Goal: Task Accomplishment & Management: Manage account settings

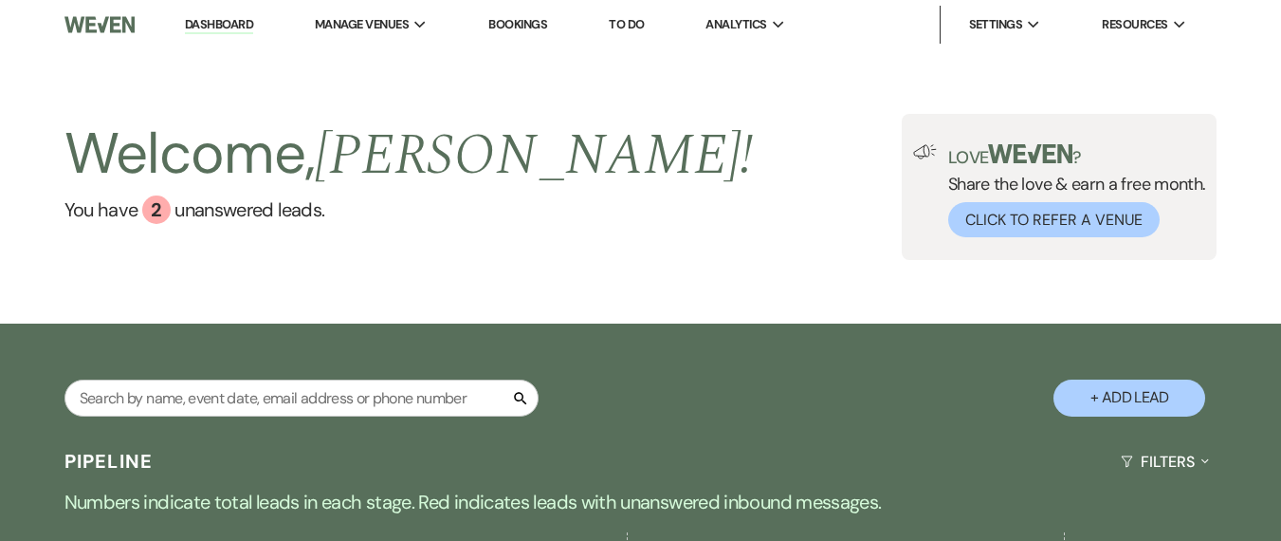
click at [577, 299] on div "Welcome, [PERSON_NAME] ! You have 2 unanswered lead s . Love ? Share the love &…" at bounding box center [640, 186] width 1281 height 274
click at [265, 214] on link "You have 2 unanswered lead s ." at bounding box center [409, 209] width 690 height 28
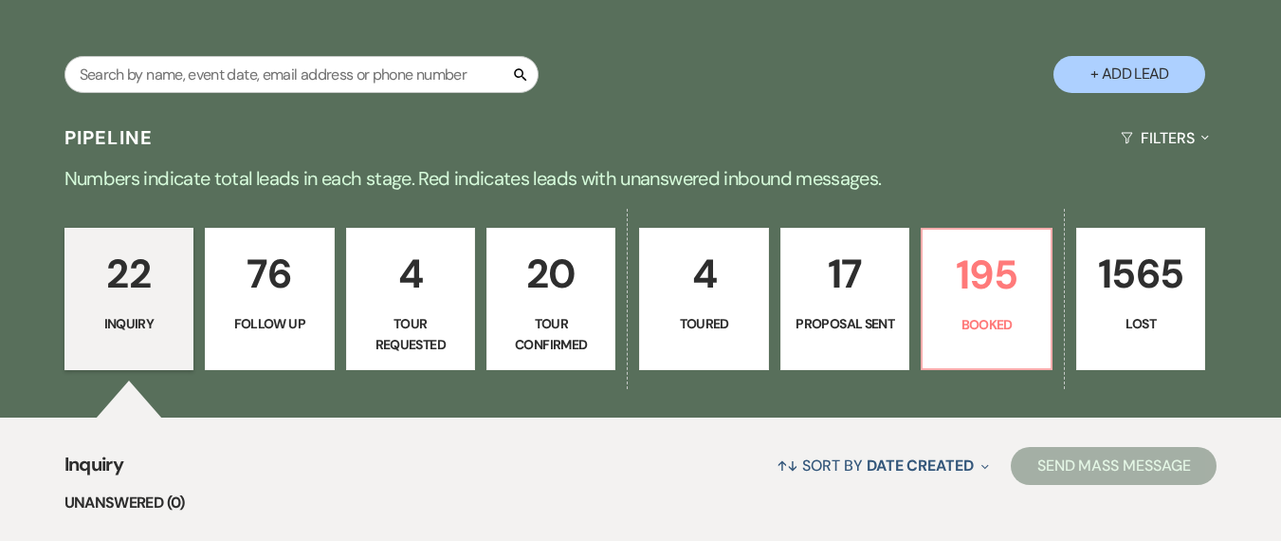
click at [547, 152] on div "Pipeline Filters Expand" at bounding box center [640, 138] width 1281 height 50
click at [74, 171] on p "Numbers indicate total leads in each stage. Red indicates leads with unanswered…" at bounding box center [640, 178] width 1281 height 30
click at [92, 153] on div "Pipeline Filters Expand" at bounding box center [640, 138] width 1281 height 50
click at [323, 187] on p "Numbers indicate total leads in each stage. Red indicates leads with unanswered…" at bounding box center [640, 178] width 1281 height 30
click at [160, 181] on p "Numbers indicate total leads in each stage. Red indicates leads with unanswered…" at bounding box center [640, 178] width 1281 height 30
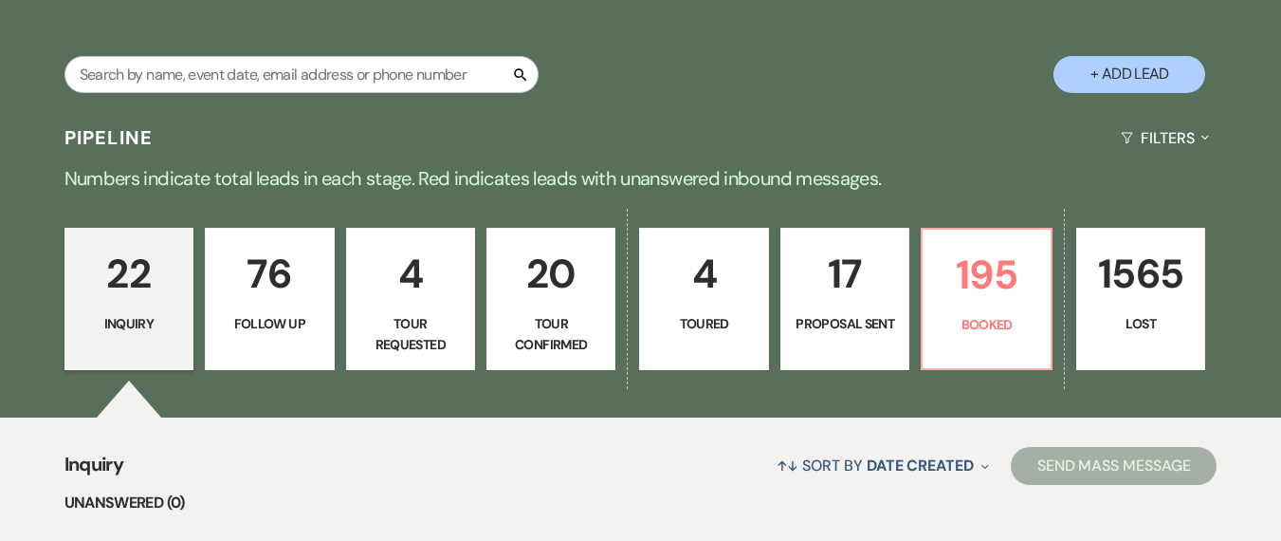
click at [116, 137] on h3 "Pipeline" at bounding box center [108, 137] width 89 height 27
click at [108, 189] on p "Numbers indicate total leads in each stage. Red indicates leads with unanswered…" at bounding box center [640, 178] width 1281 height 30
click at [201, 182] on p "Numbers indicate total leads in each stage. Red indicates leads with unanswered…" at bounding box center [640, 178] width 1281 height 30
click at [136, 149] on h3 "Pipeline" at bounding box center [108, 137] width 89 height 27
click at [190, 184] on p "Numbers indicate total leads in each stage. Red indicates leads with unanswered…" at bounding box center [640, 178] width 1281 height 30
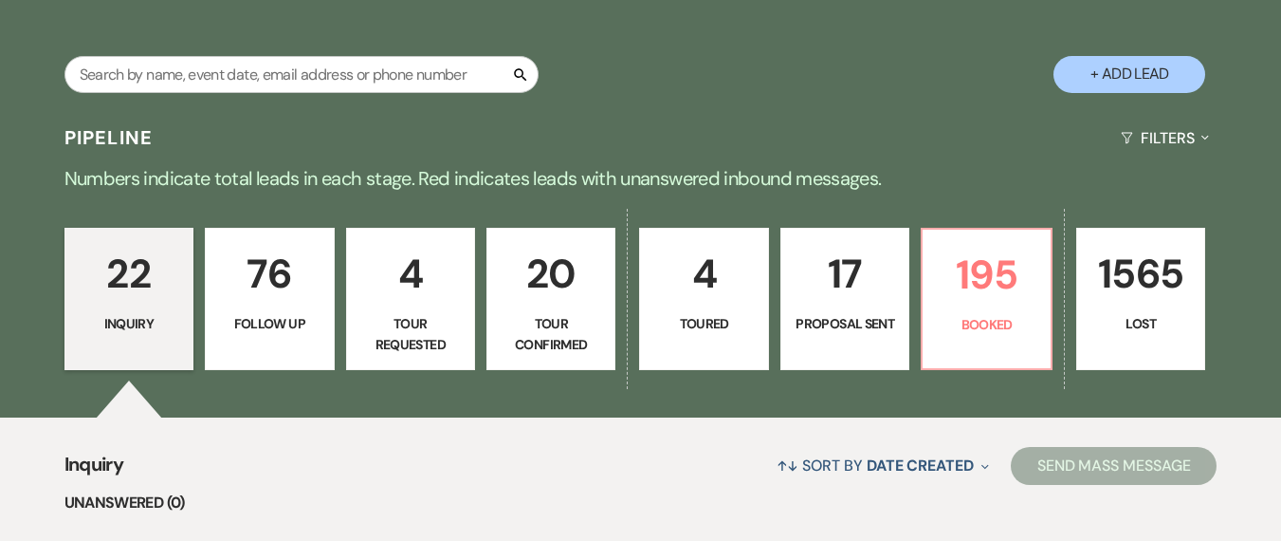
click at [94, 135] on h3 "Pipeline" at bounding box center [108, 137] width 89 height 27
click at [121, 191] on p "Numbers indicate total leads in each stage. Red indicates leads with unanswered…" at bounding box center [640, 178] width 1281 height 30
click at [112, 139] on h3 "Pipeline" at bounding box center [108, 137] width 89 height 27
click at [112, 186] on p "Numbers indicate total leads in each stage. Red indicates leads with unanswered…" at bounding box center [640, 178] width 1281 height 30
click at [109, 181] on p "Numbers indicate total leads in each stage. Red indicates leads with unanswered…" at bounding box center [640, 178] width 1281 height 30
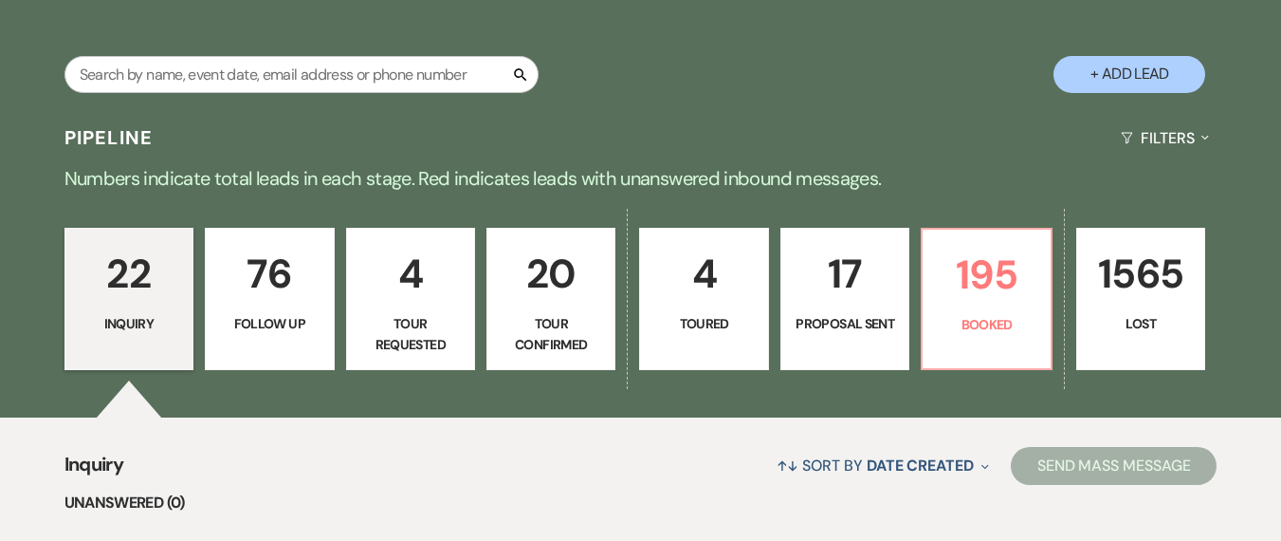
click at [134, 138] on h3 "Pipeline" at bounding box center [108, 137] width 89 height 27
click at [107, 169] on p "Numbers indicate total leads in each stage. Red indicates leads with unanswered…" at bounding box center [640, 178] width 1281 height 30
click at [122, 173] on p "Numbers indicate total leads in each stage. Red indicates leads with unanswered…" at bounding box center [640, 178] width 1281 height 30
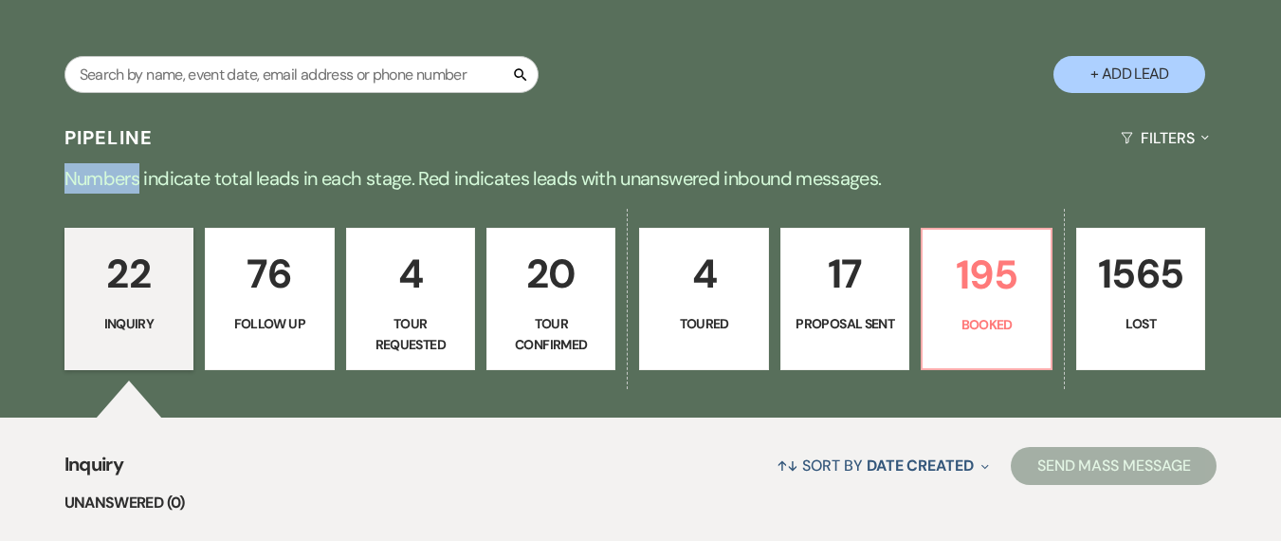
click at [122, 173] on p "Numbers indicate total leads in each stage. Red indicates leads with unanswered…" at bounding box center [640, 178] width 1281 height 30
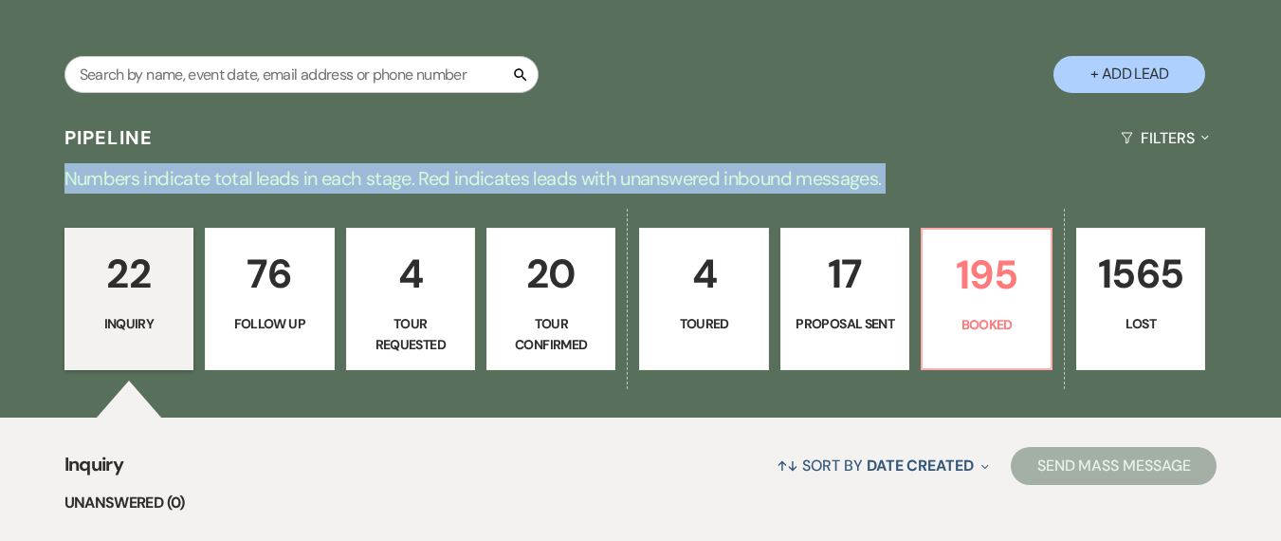
click at [122, 173] on p "Numbers indicate total leads in each stage. Red indicates leads with unanswered…" at bounding box center [640, 178] width 1281 height 30
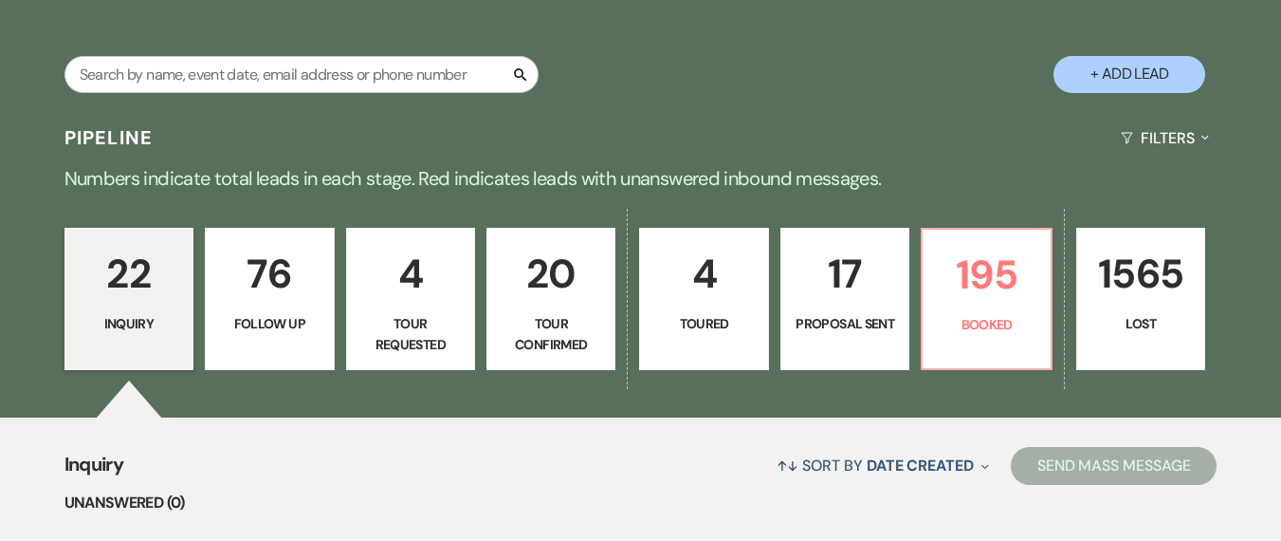
click at [908, 163] on p "Numbers indicate total leads in each stage. Red indicates leads with unanswered…" at bounding box center [640, 178] width 1281 height 30
click at [1010, 298] on p "195" at bounding box center [986, 275] width 104 height 64
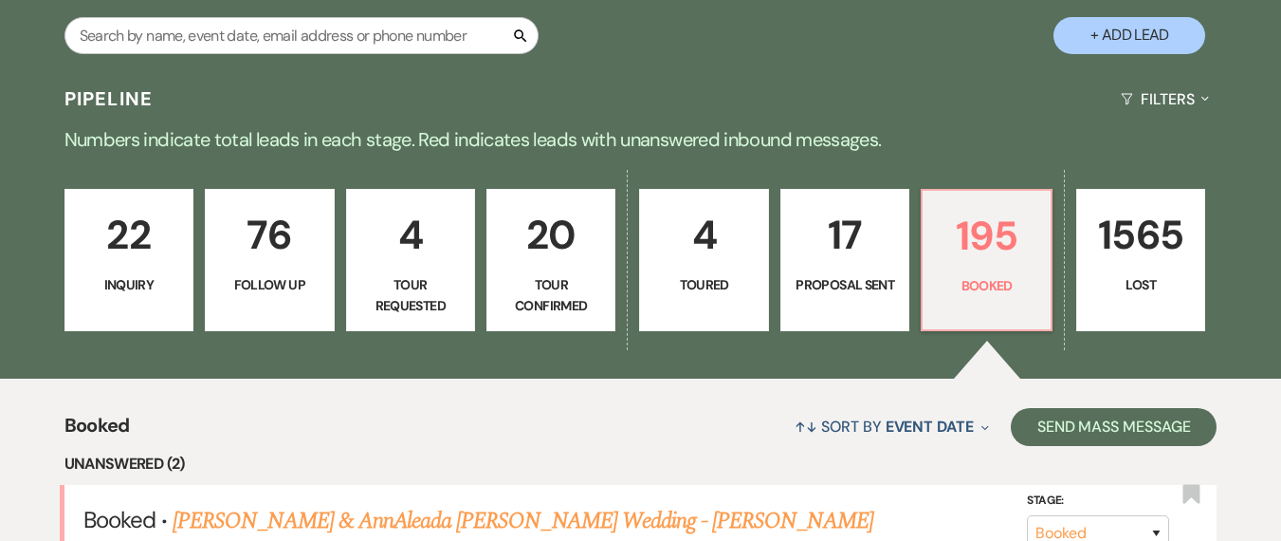
scroll to position [363, 0]
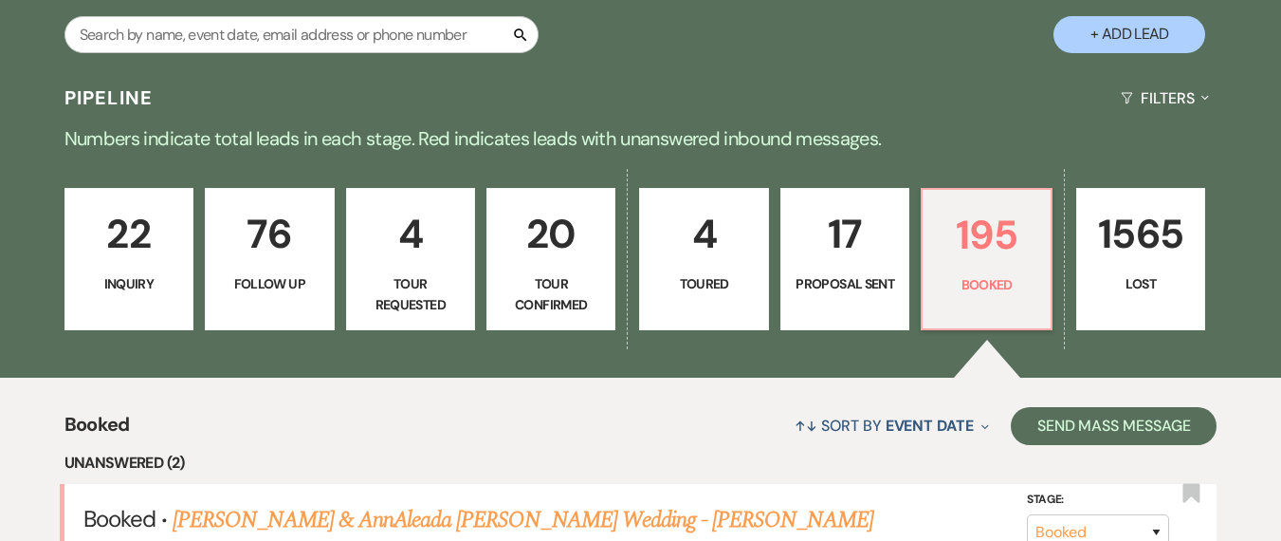
click at [430, 102] on div "Pipeline Filters Expand" at bounding box center [640, 98] width 1281 height 50
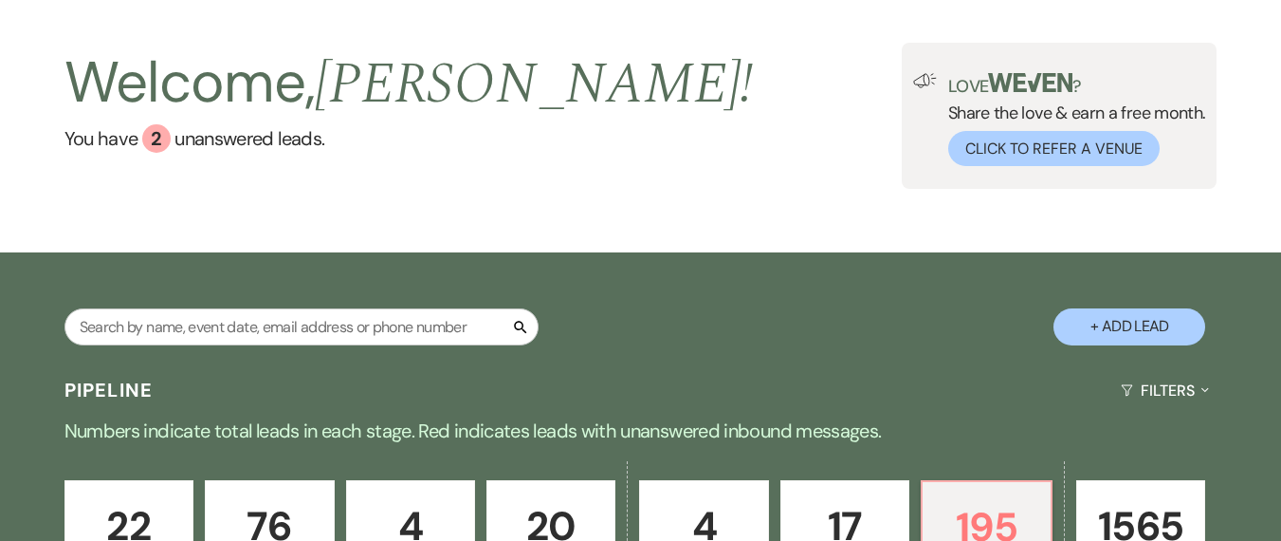
scroll to position [0, 0]
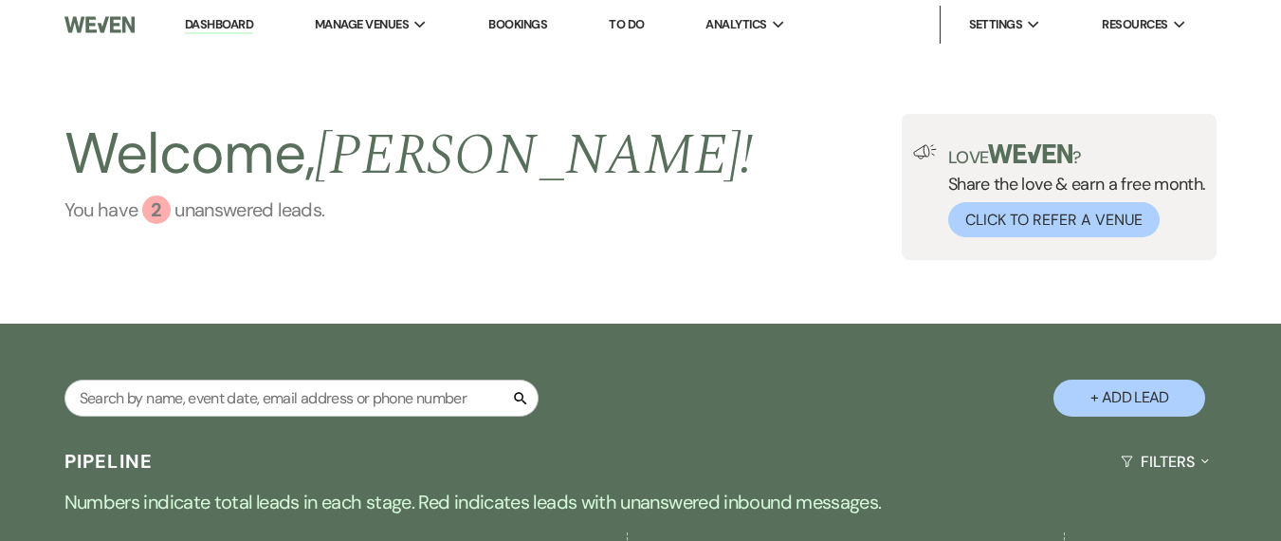
click at [203, 211] on link "You have 2 unanswered lead s ." at bounding box center [409, 209] width 690 height 28
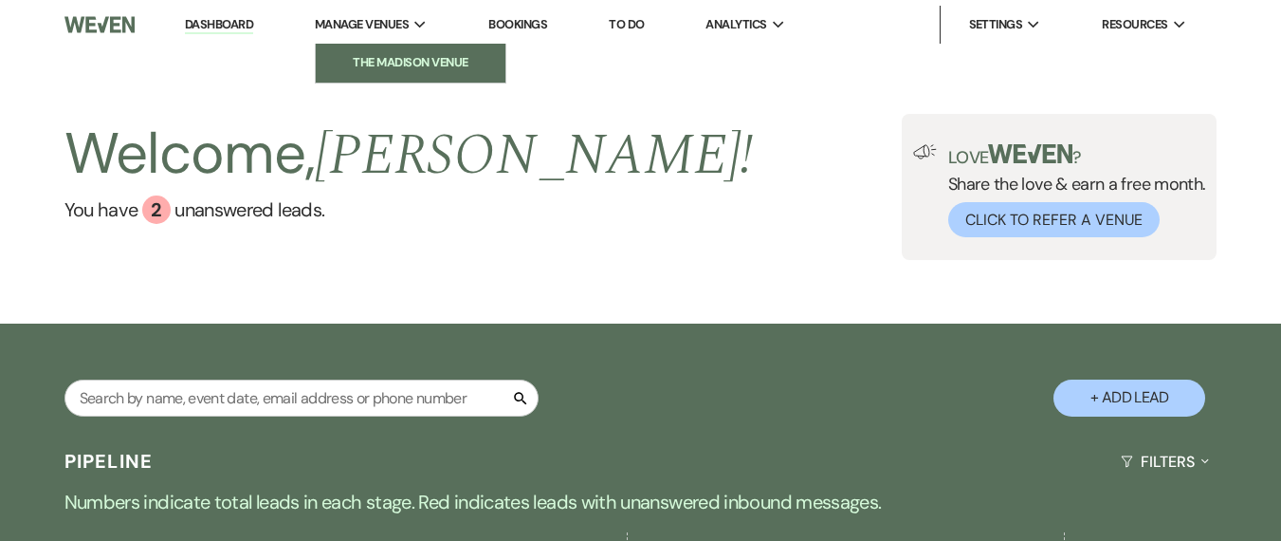
click at [383, 57] on li "The Madison Venue" at bounding box center [410, 62] width 171 height 19
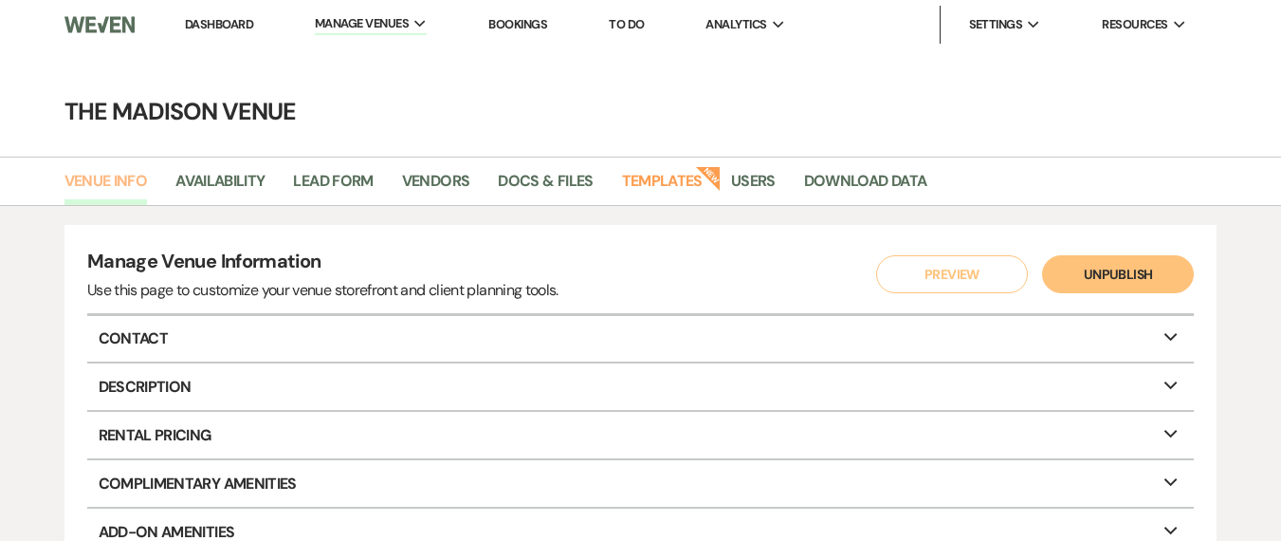
click at [134, 178] on link "Venue Info" at bounding box center [105, 187] width 83 height 36
click at [265, 184] on link "Availability" at bounding box center [219, 187] width 89 height 36
select select "3"
select select "2026"
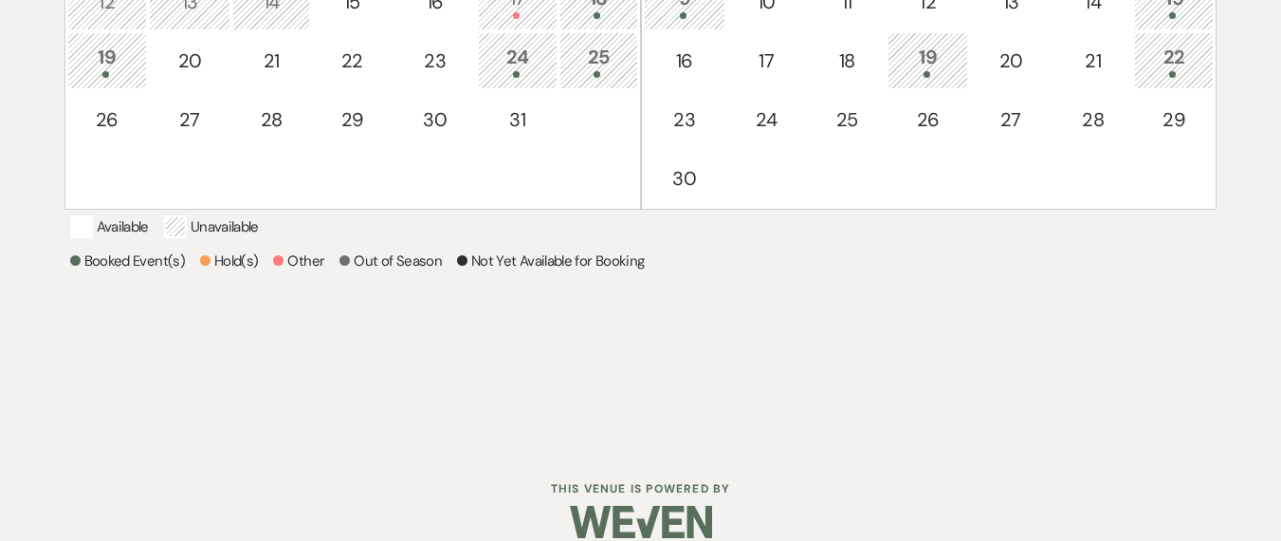
scroll to position [259, 0]
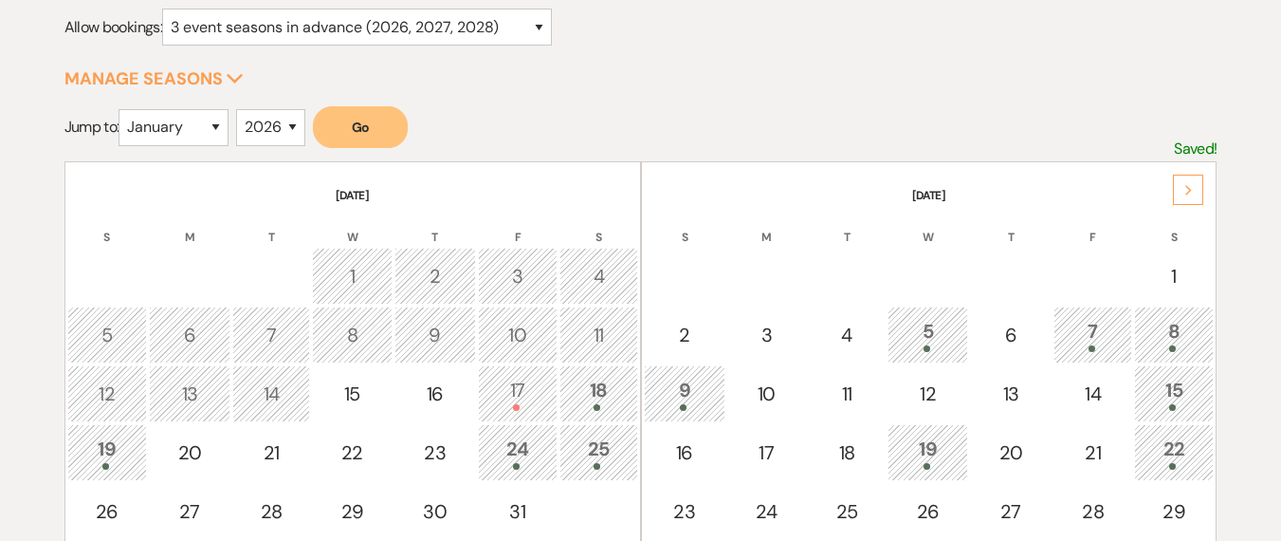
drag, startPoint x: 1196, startPoint y: 190, endPoint x: 1226, endPoint y: 204, distance: 33.5
click at [1196, 190] on div "Next" at bounding box center [1188, 190] width 30 height 30
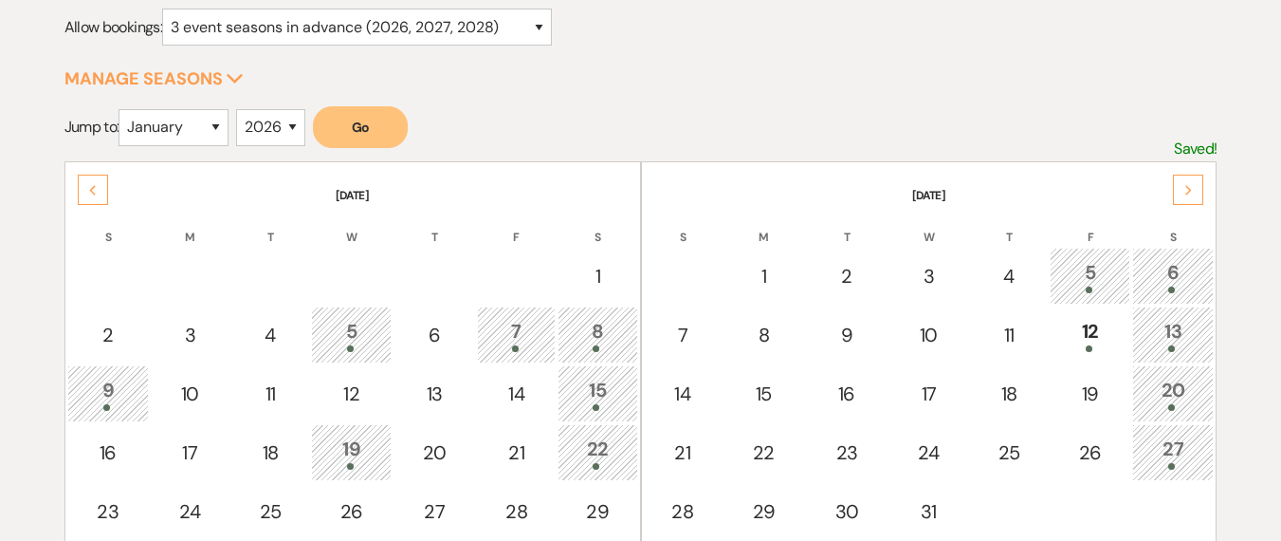
click at [1190, 191] on icon "Next" at bounding box center [1189, 190] width 9 height 11
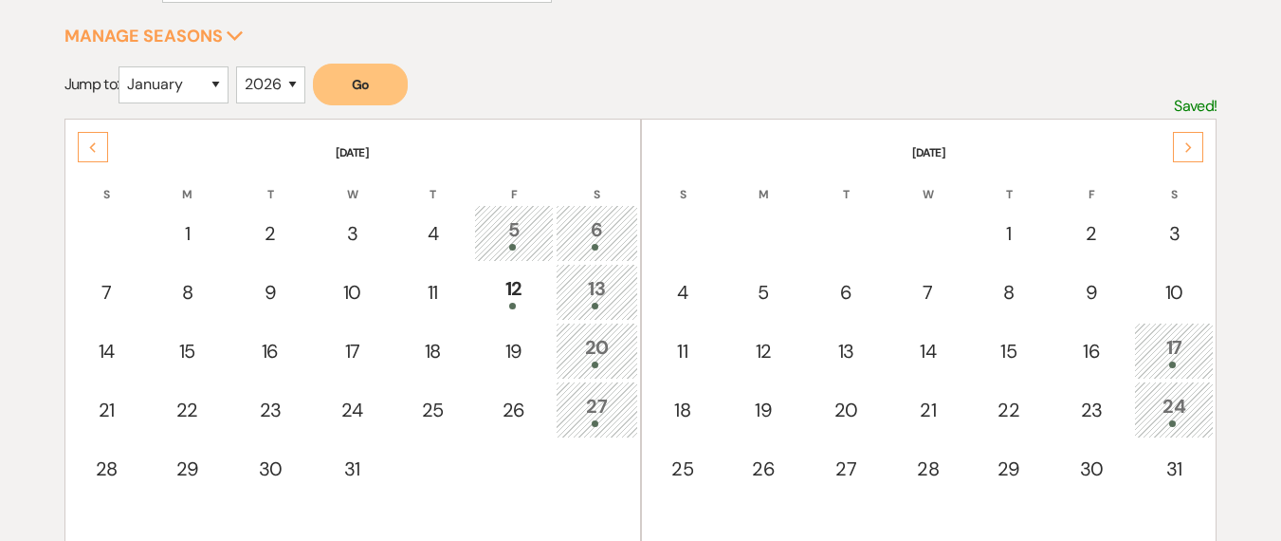
scroll to position [341, 0]
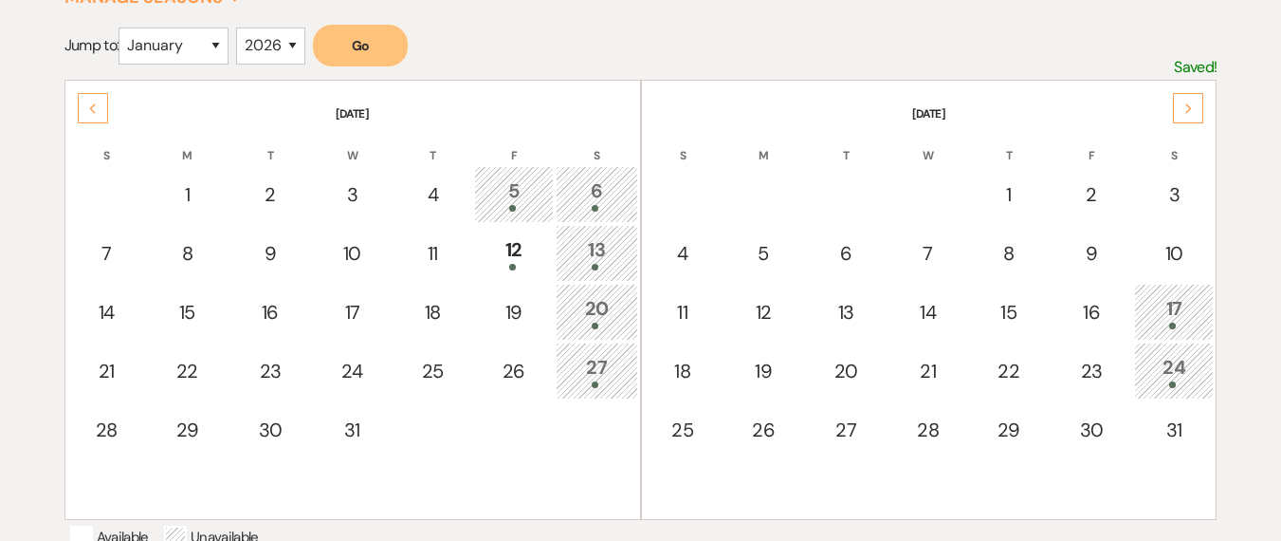
click at [1185, 112] on icon "Next" at bounding box center [1189, 108] width 9 height 11
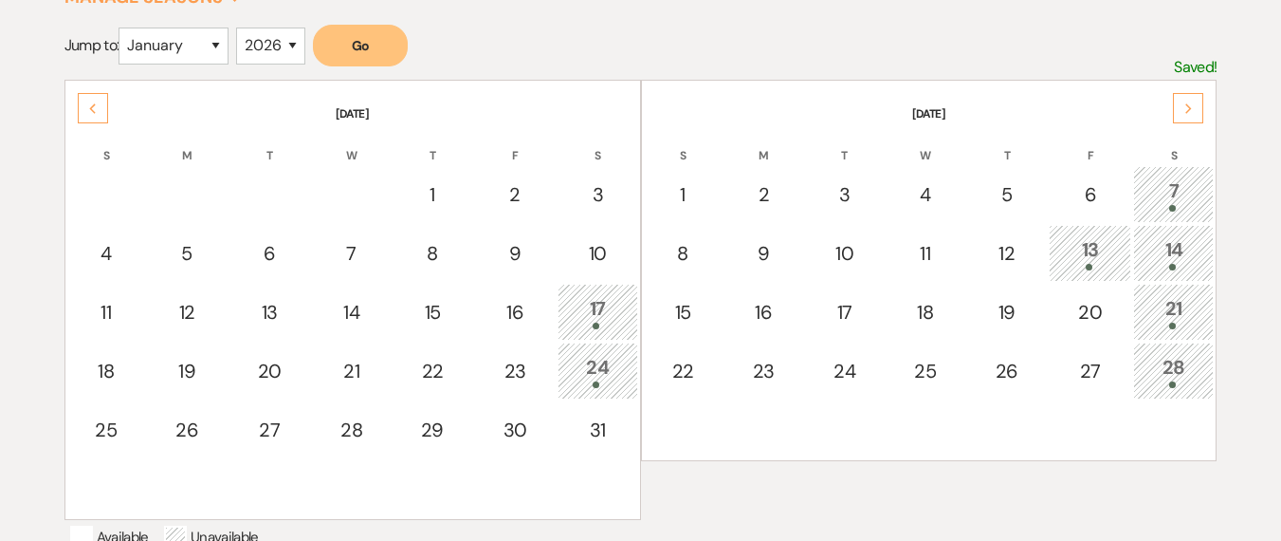
click at [1159, 305] on div "21" at bounding box center [1174, 311] width 60 height 35
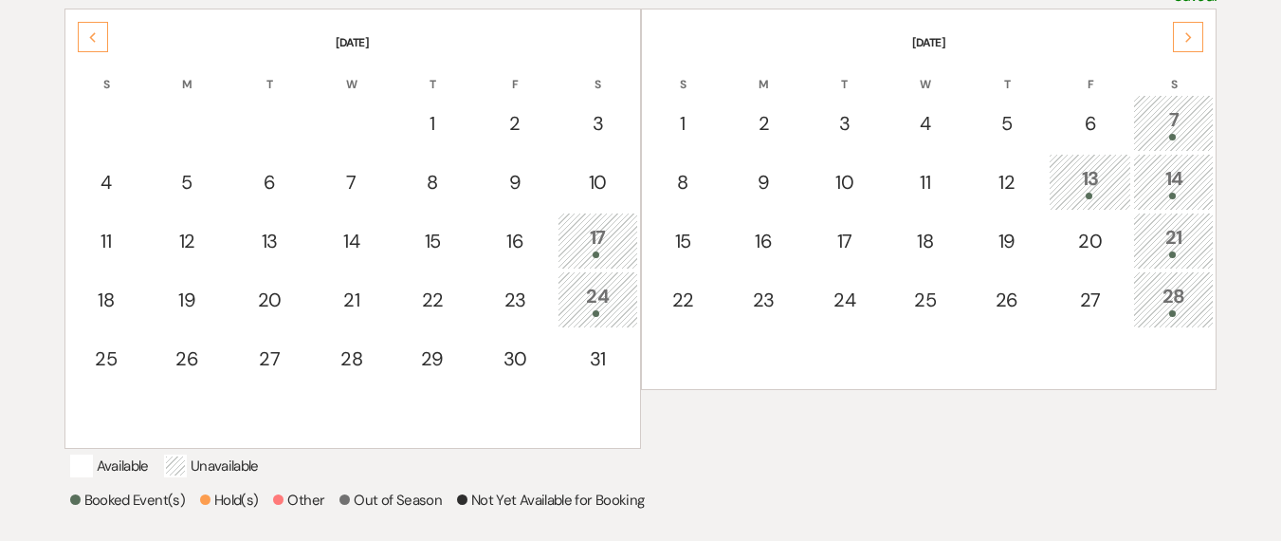
scroll to position [350, 0]
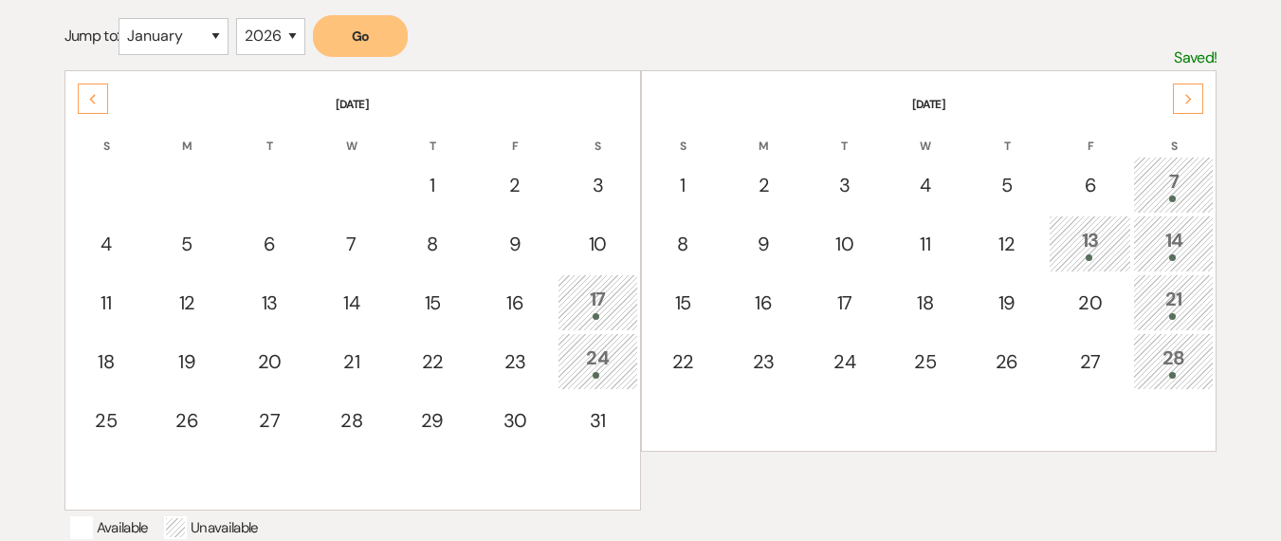
click at [1260, 185] on div "Select the dates below when your property (the The Madison Venue ) is not avail…" at bounding box center [640, 340] width 1281 height 931
click at [1203, 190] on div "7" at bounding box center [1174, 184] width 60 height 35
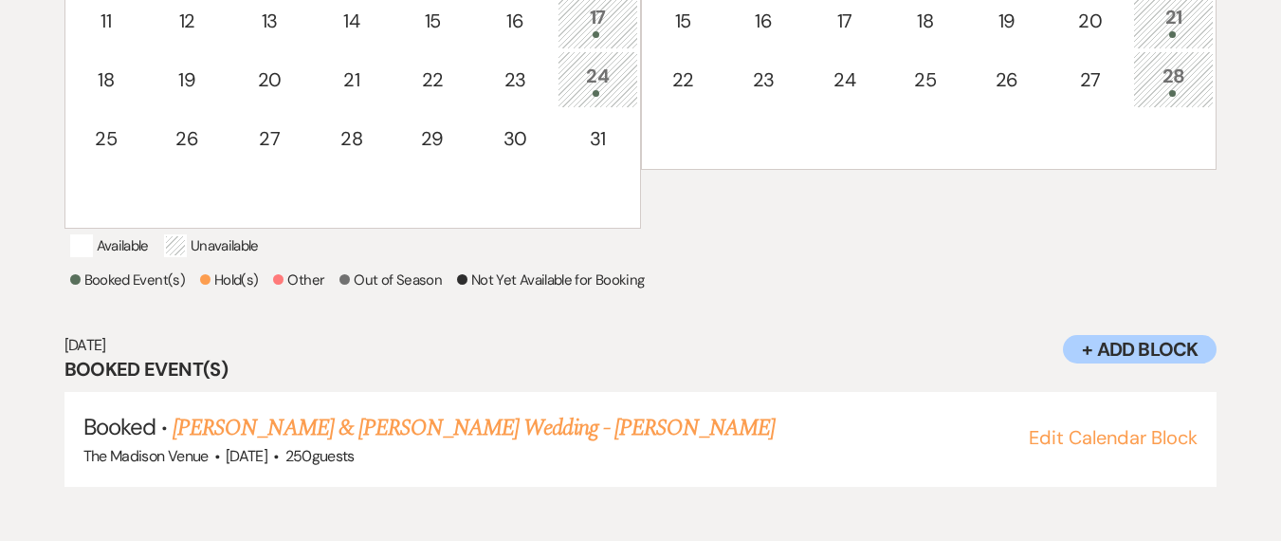
scroll to position [639, 0]
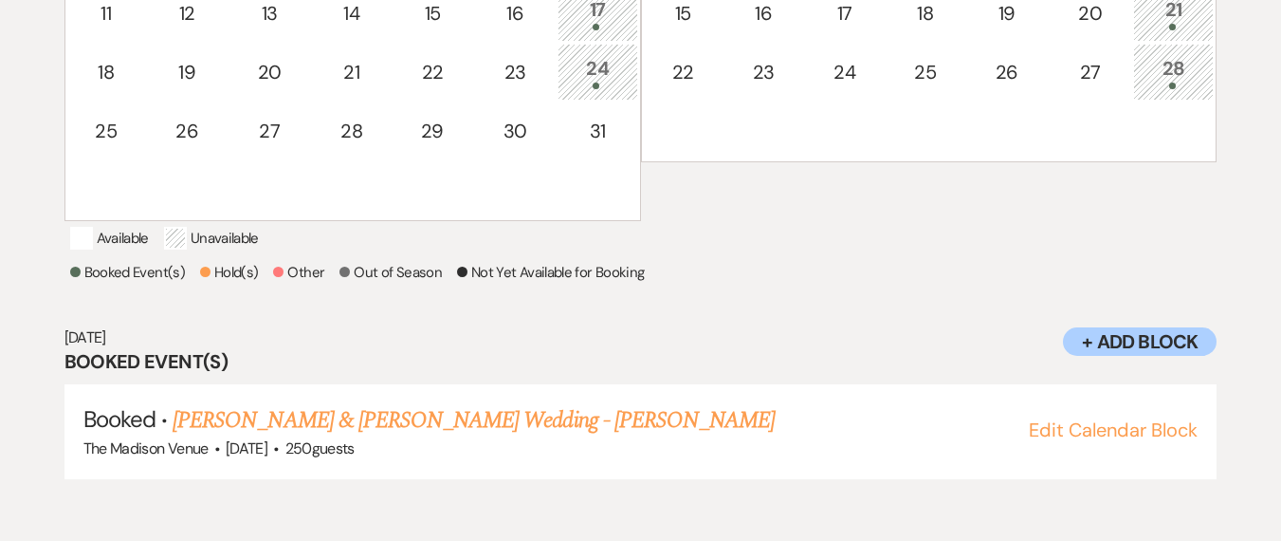
click at [1152, 91] on td "28" at bounding box center [1173, 72] width 81 height 57
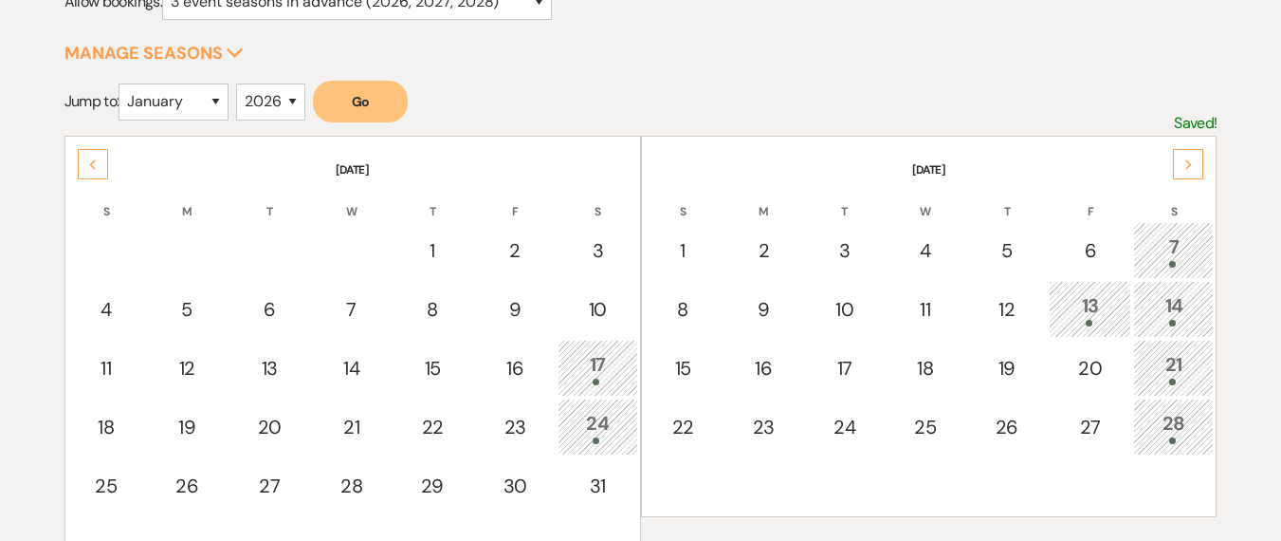
click at [1181, 164] on div "Next" at bounding box center [1188, 164] width 30 height 30
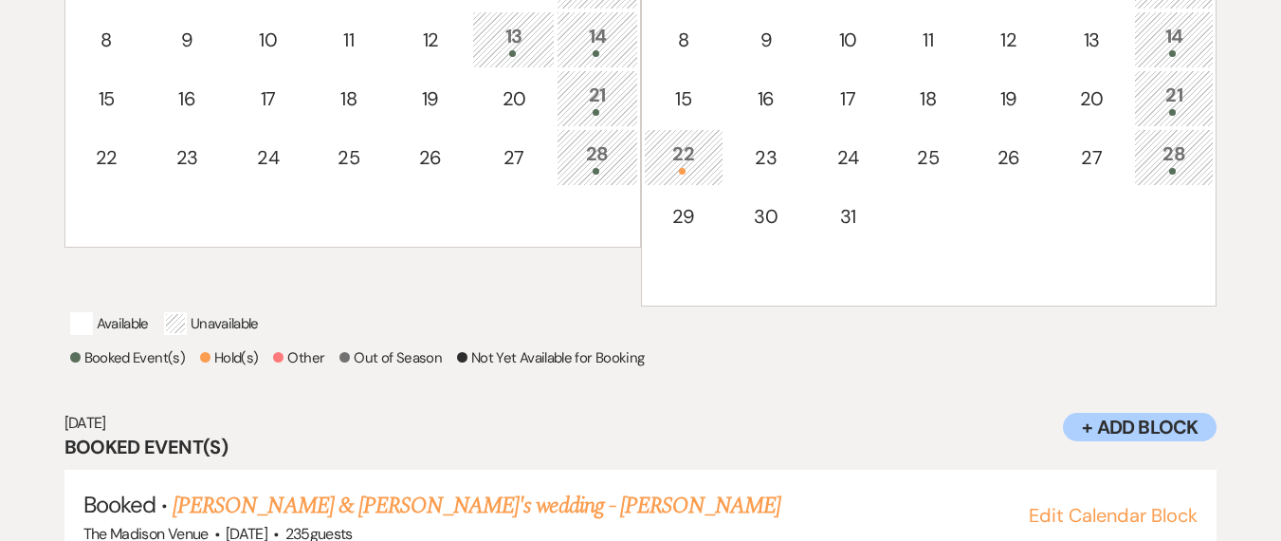
click at [1175, 58] on td "14" at bounding box center [1174, 39] width 80 height 57
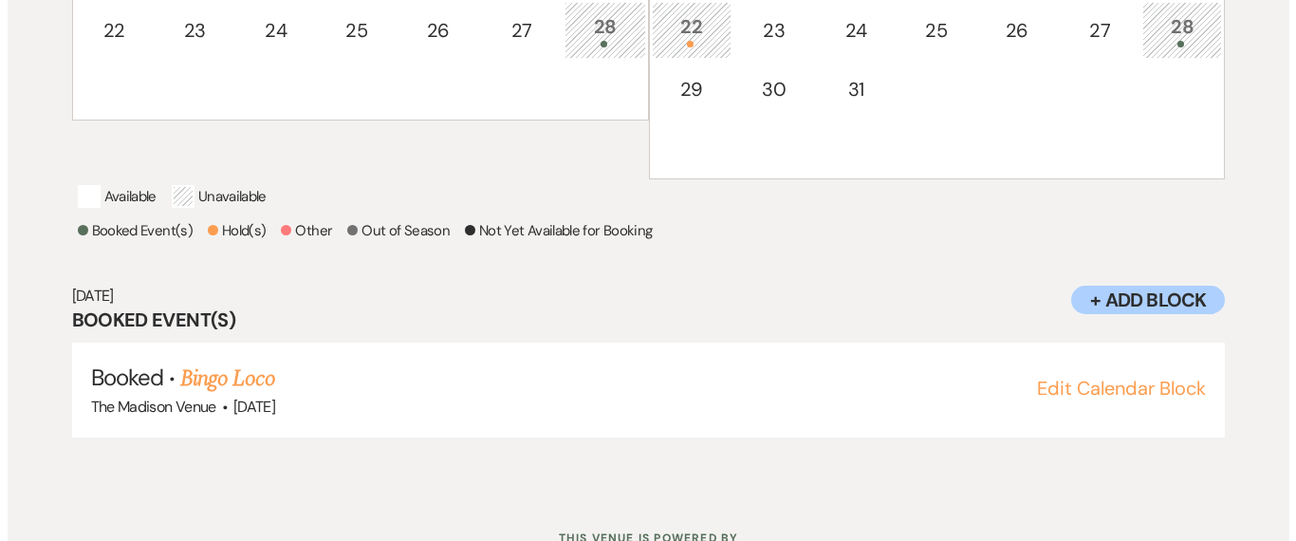
scroll to position [285, 0]
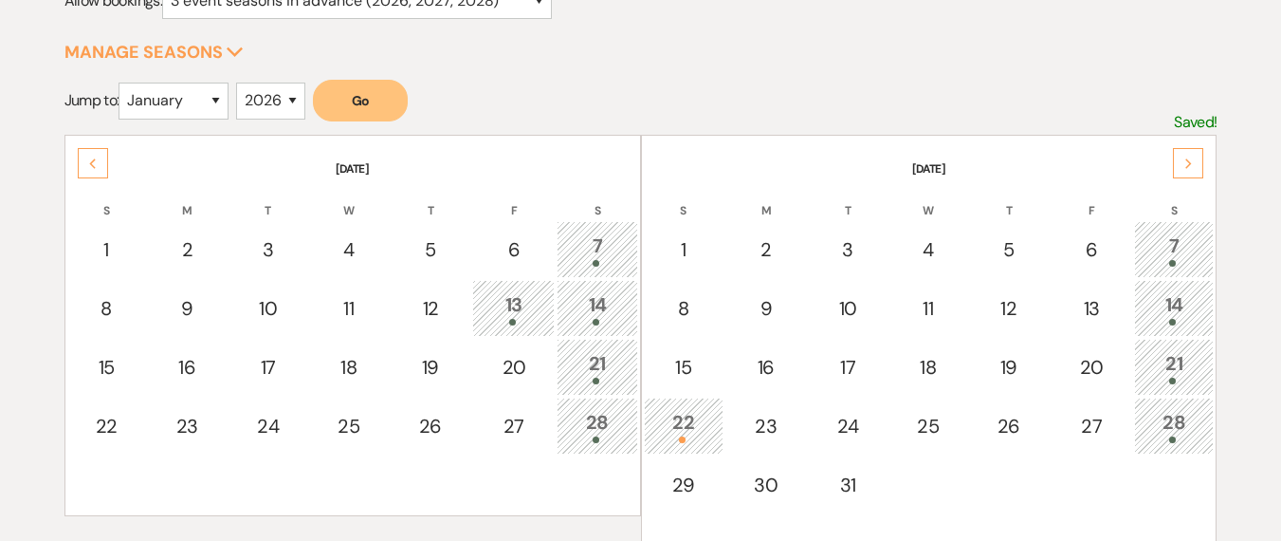
click at [1199, 175] on div "Next" at bounding box center [1188, 163] width 30 height 30
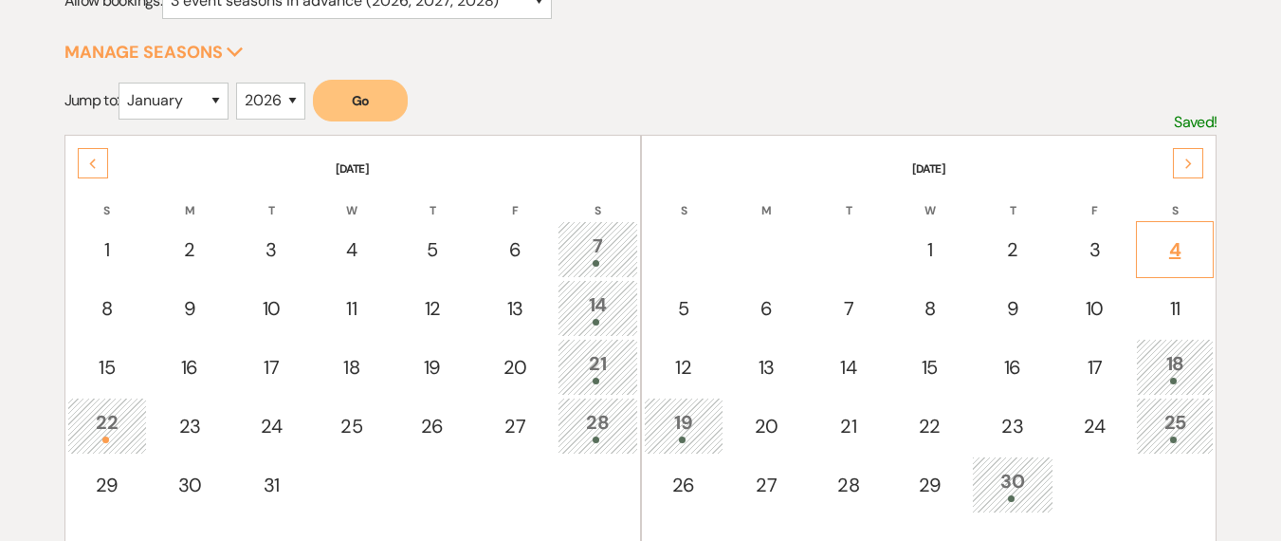
click at [1174, 253] on div "4" at bounding box center [1176, 249] width 58 height 28
select select "other"
select select "false"
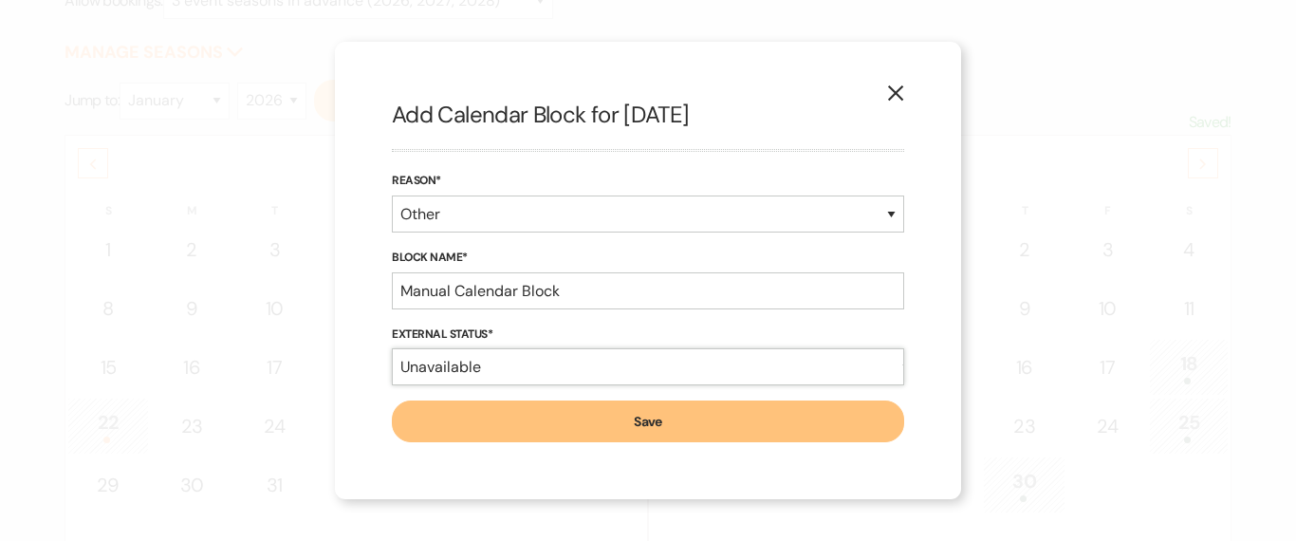
click at [520, 359] on select "Available Unavailable" at bounding box center [648, 366] width 512 height 37
click at [466, 284] on input "Manual Calendar Block" at bounding box center [648, 290] width 512 height 37
click at [899, 91] on icon "X" at bounding box center [895, 92] width 17 height 17
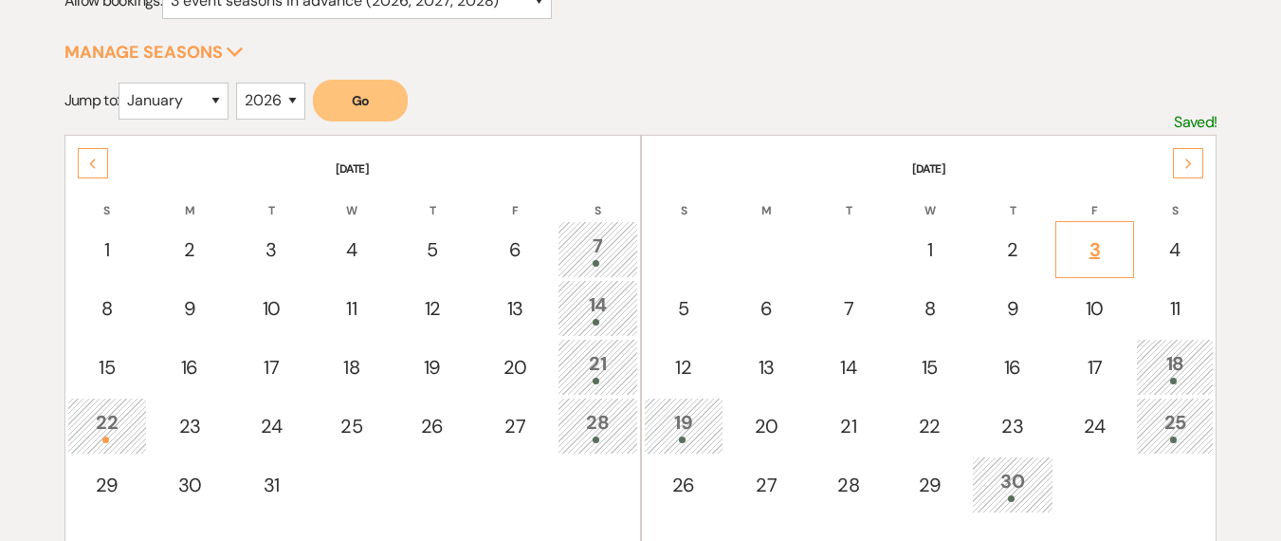
click at [1109, 240] on div "3" at bounding box center [1095, 249] width 58 height 28
select select "other"
select select "false"
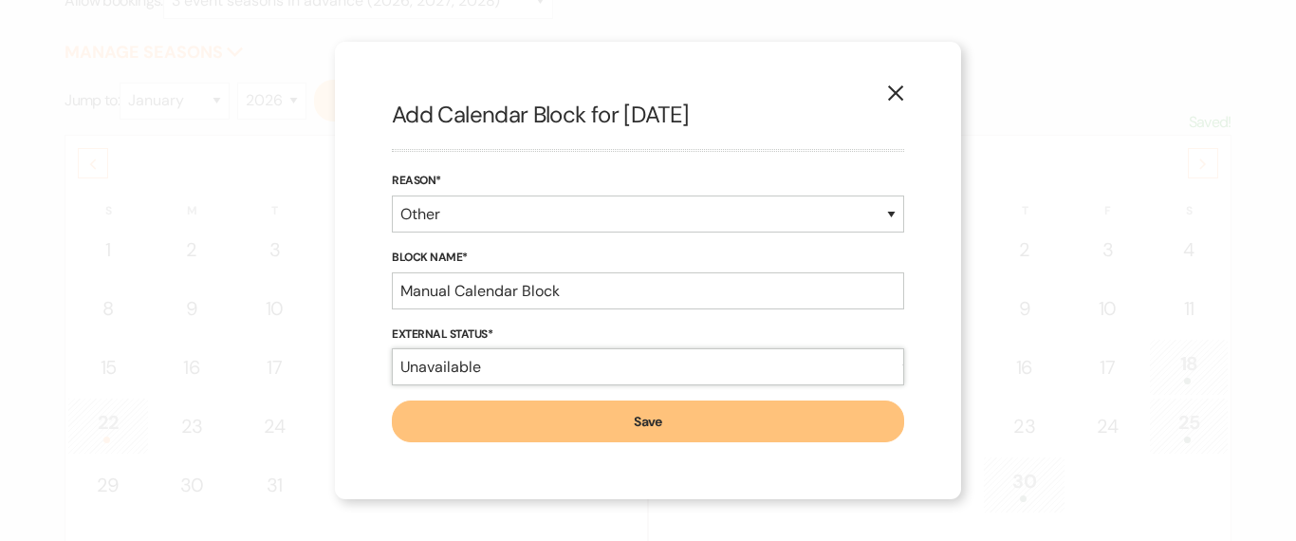
click at [595, 375] on select "Available Unavailable" at bounding box center [648, 366] width 512 height 37
click at [392, 348] on select "Available Unavailable" at bounding box center [648, 366] width 512 height 37
click at [558, 376] on select "Available Unavailable" at bounding box center [648, 366] width 512 height 37
click at [519, 290] on input "Manual Calendar Block" at bounding box center [648, 290] width 512 height 37
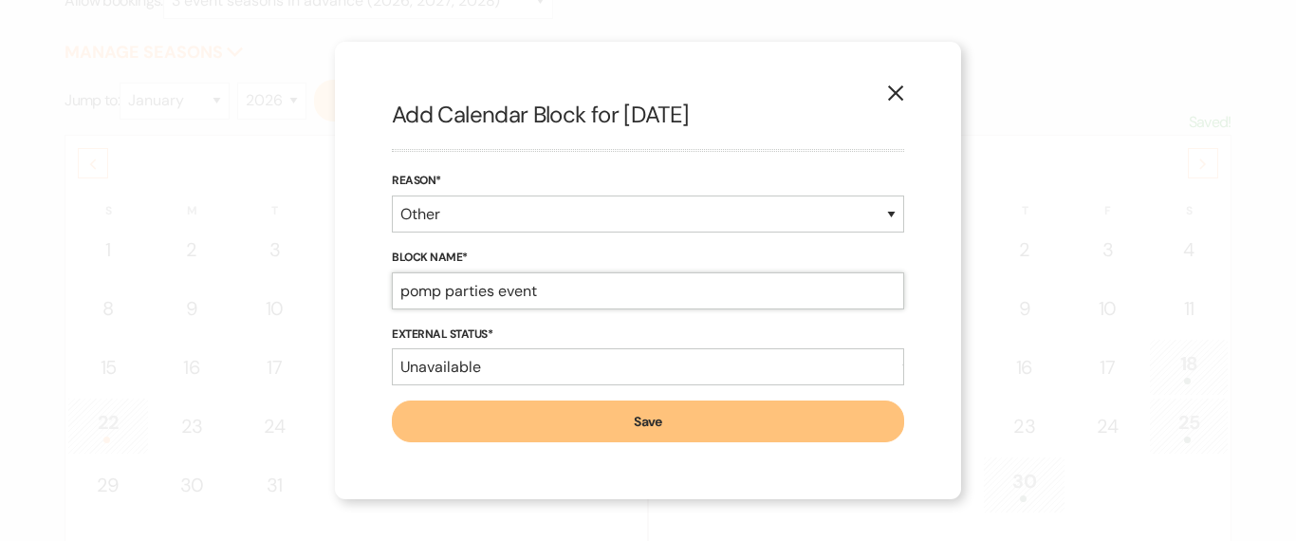
type input "pomp parties event"
click at [671, 455] on div "X Add Calendar Block for [DATE] Reason* Booked Event Hold Other Block Name* pom…" at bounding box center [648, 270] width 626 height 457
click at [680, 429] on button "Save" at bounding box center [648, 421] width 512 height 42
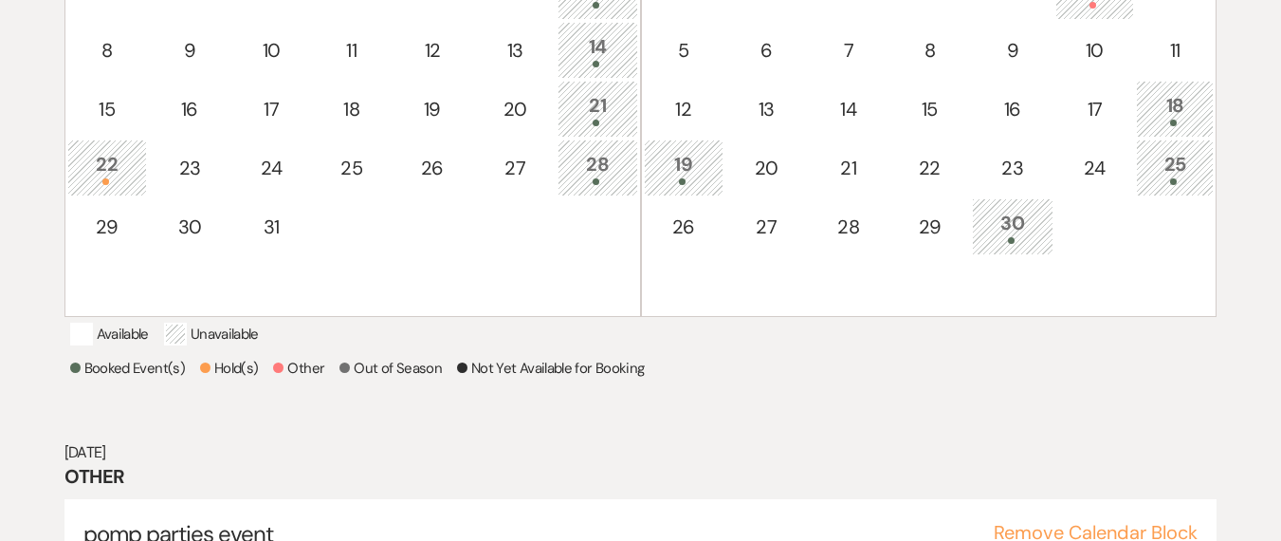
scroll to position [419, 0]
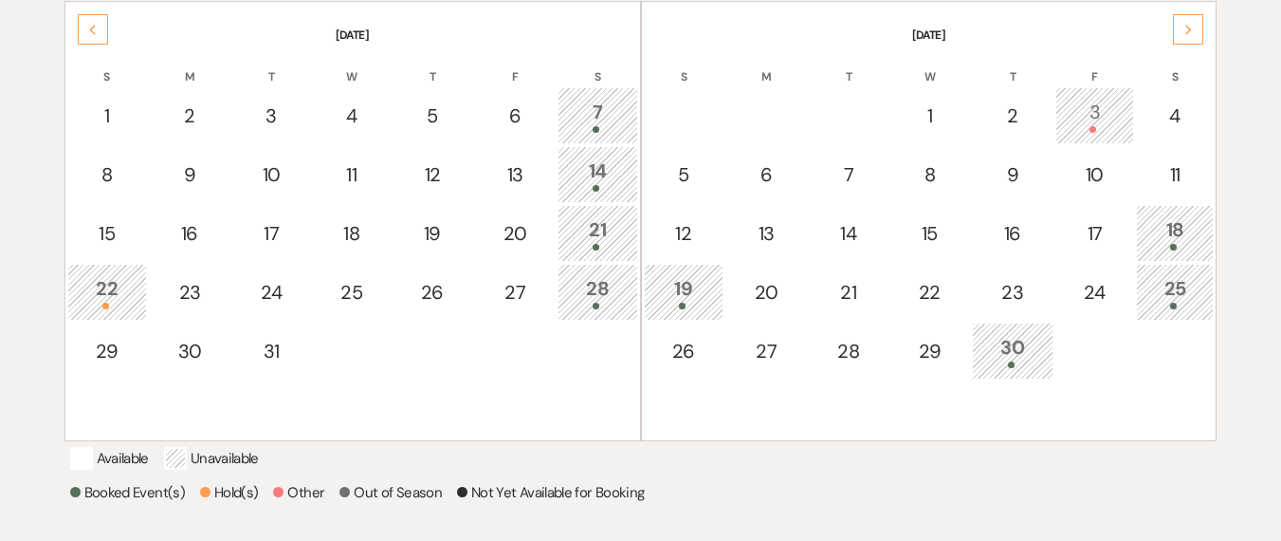
click at [91, 31] on use at bounding box center [92, 30] width 7 height 10
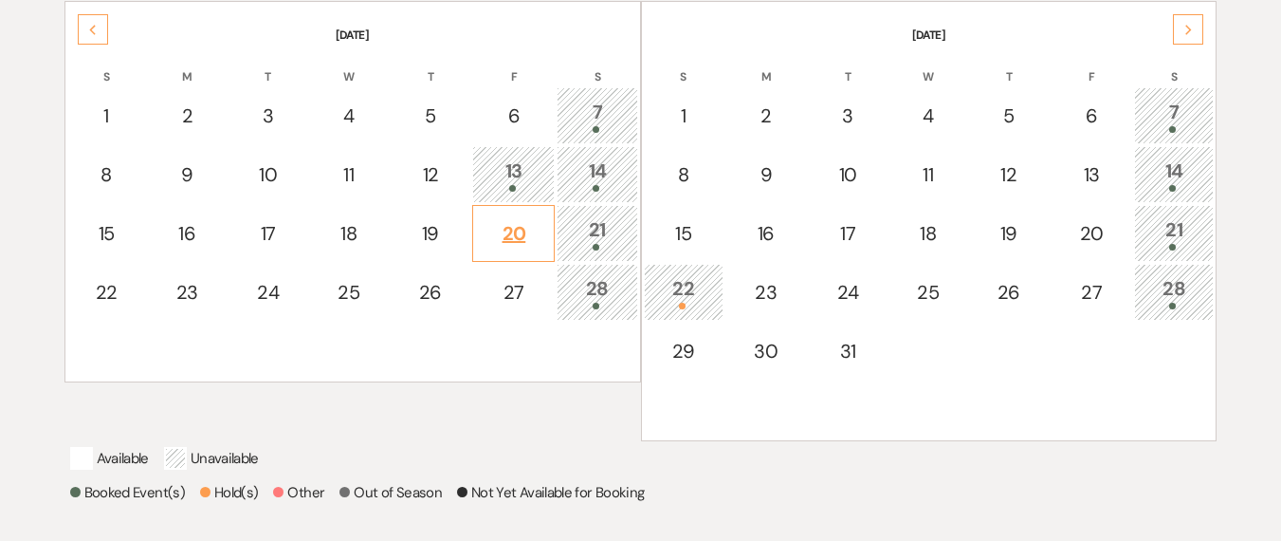
click at [508, 242] on div "20" at bounding box center [514, 233] width 62 height 28
select select "other"
select select "false"
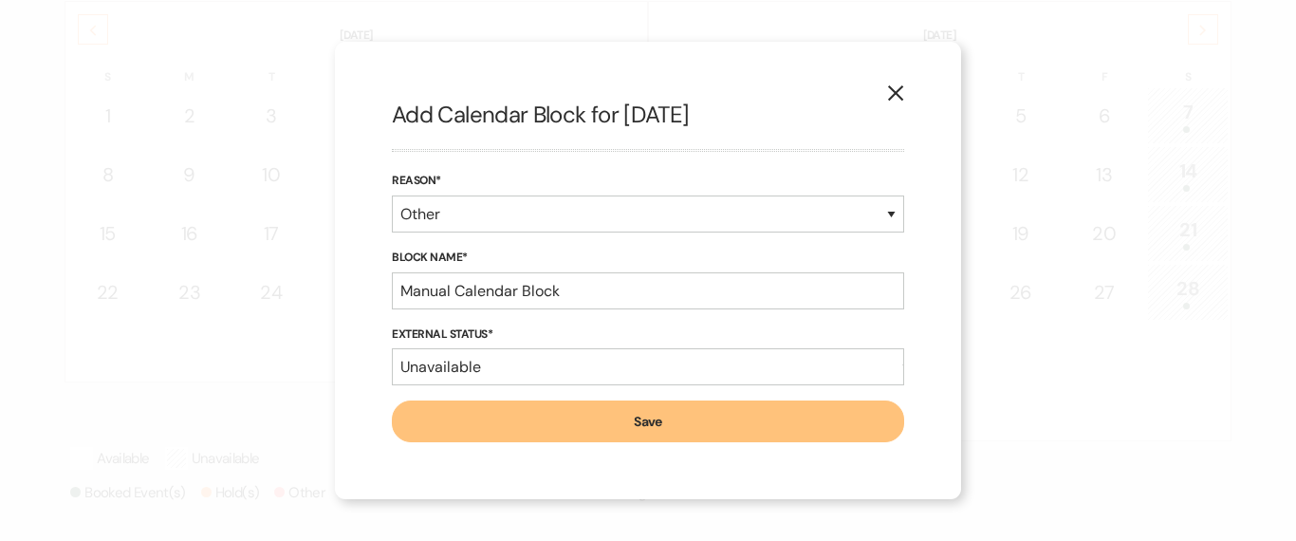
click at [901, 94] on icon "X" at bounding box center [895, 92] width 17 height 17
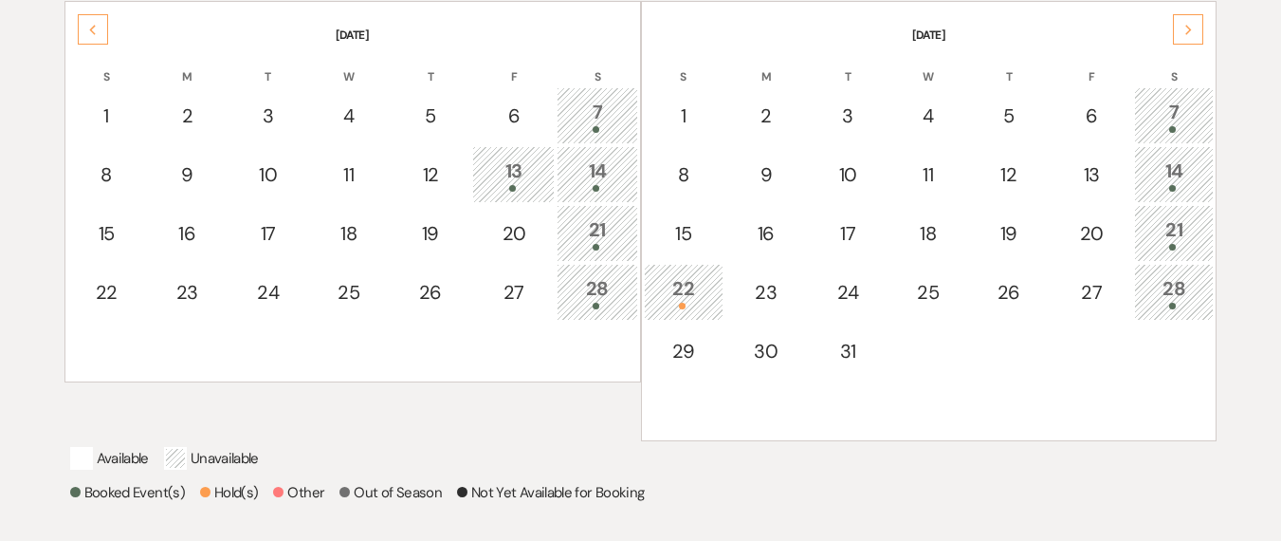
click at [586, 222] on div "21" at bounding box center [597, 232] width 60 height 35
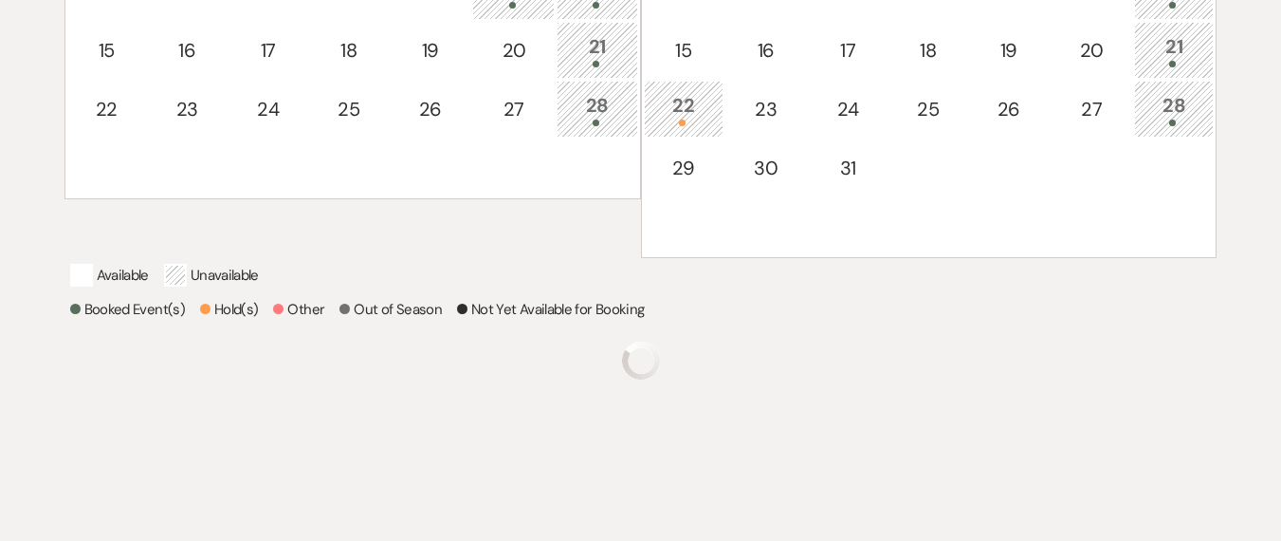
scroll to position [639, 0]
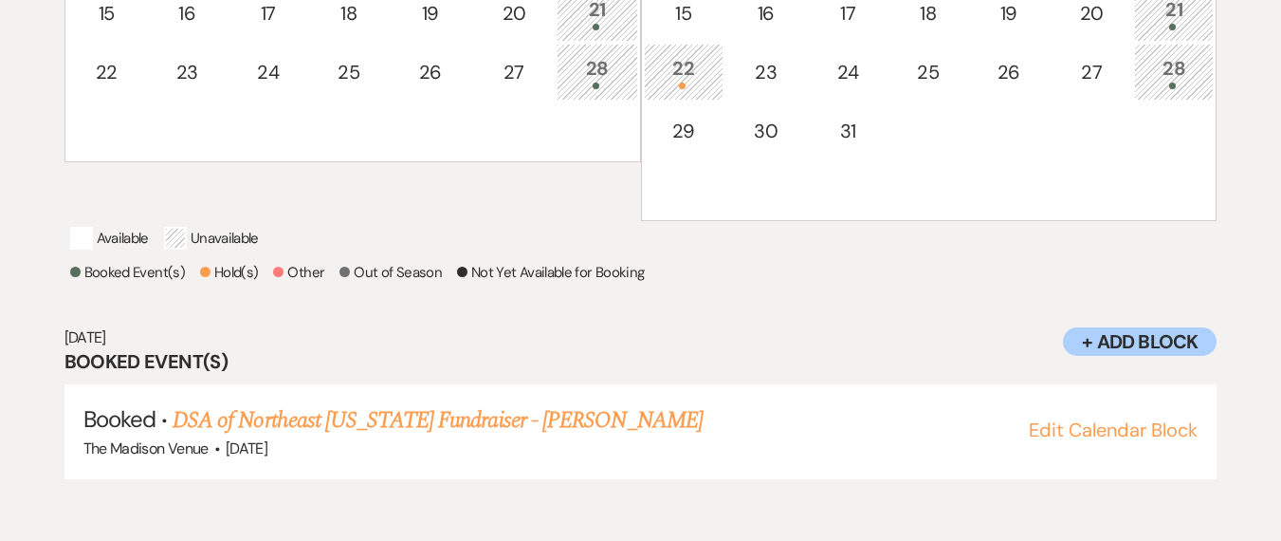
click at [605, 83] on div at bounding box center [597, 86] width 60 height 7
click at [1160, 21] on div "21" at bounding box center [1174, 12] width 59 height 35
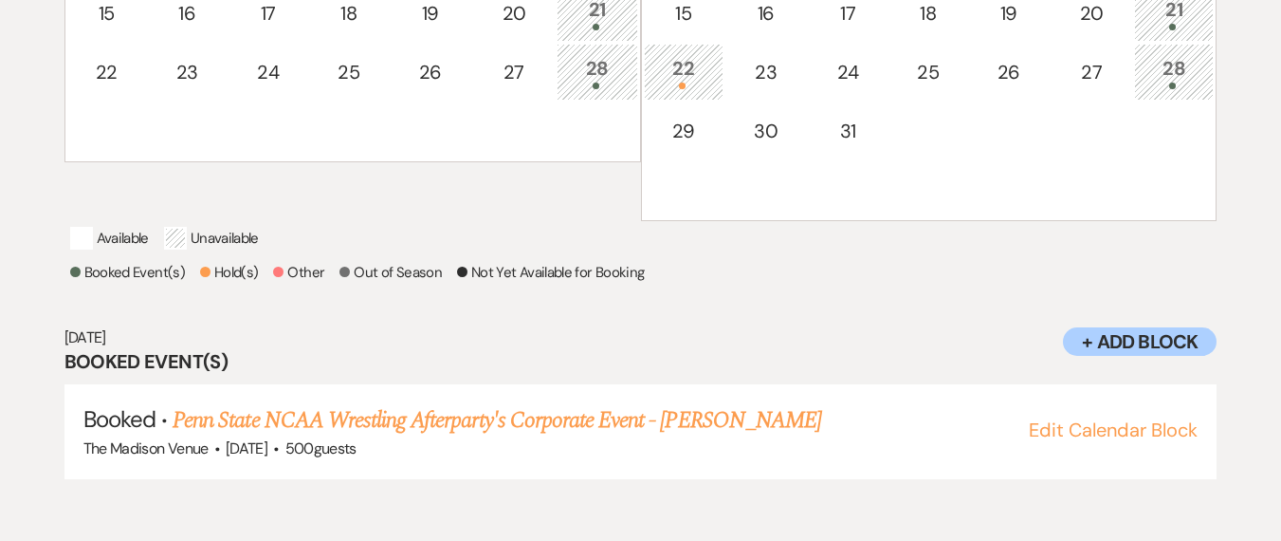
click at [800, 330] on div "Select the dates below when your property (the The Madison Venue ) is not avail…" at bounding box center [640, 51] width 1153 height 931
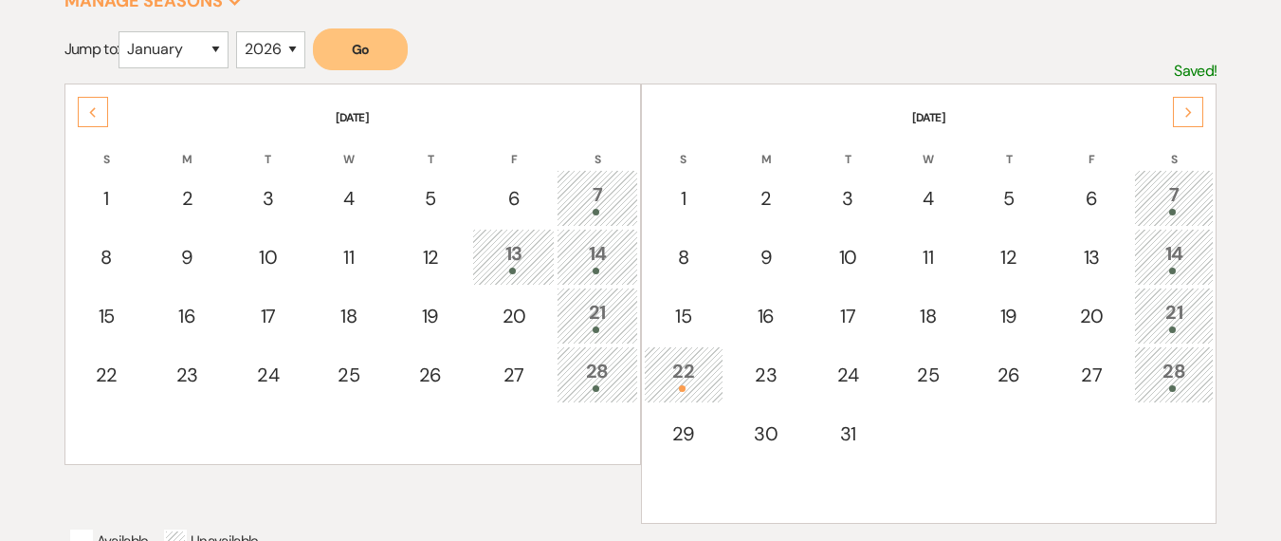
scroll to position [214, 0]
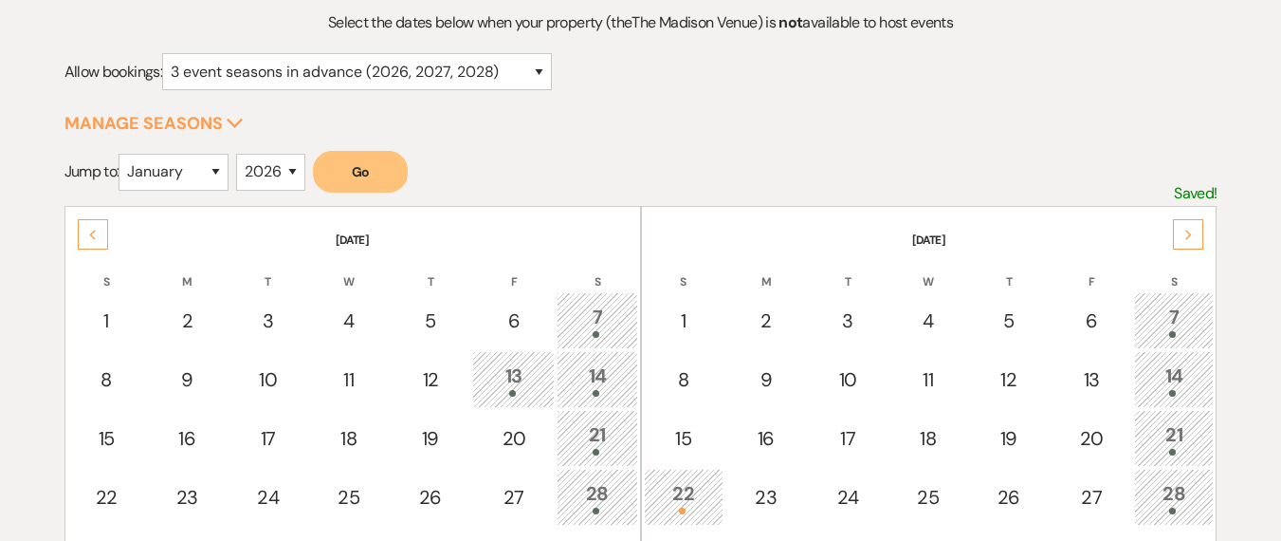
click at [1195, 245] on div "Next" at bounding box center [1188, 234] width 30 height 30
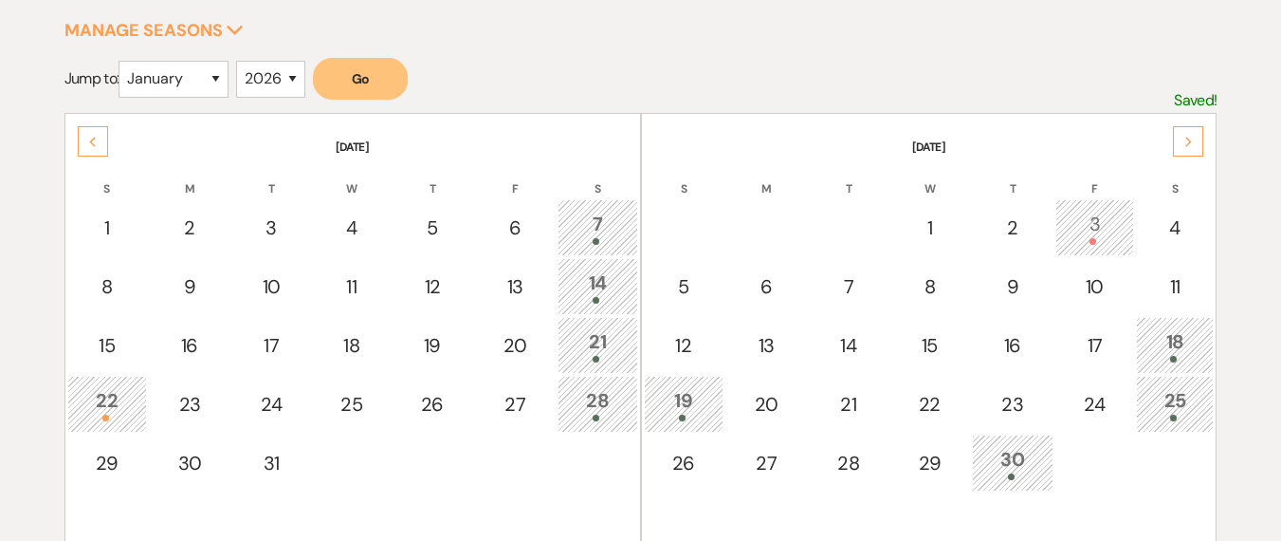
scroll to position [381, 0]
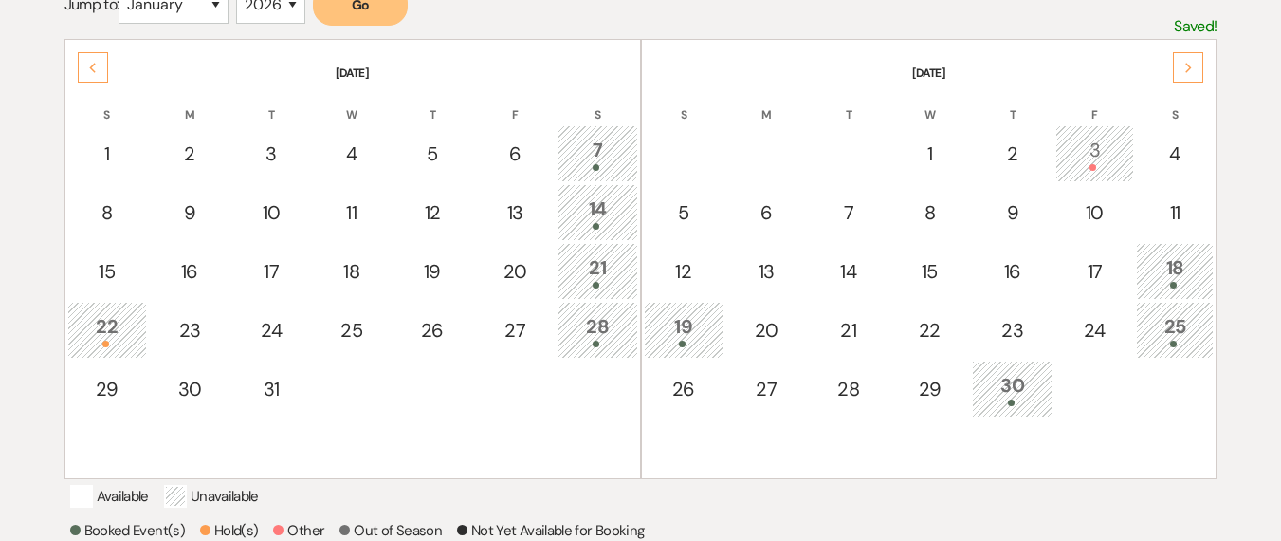
click at [447, 393] on td at bounding box center [433, 388] width 80 height 57
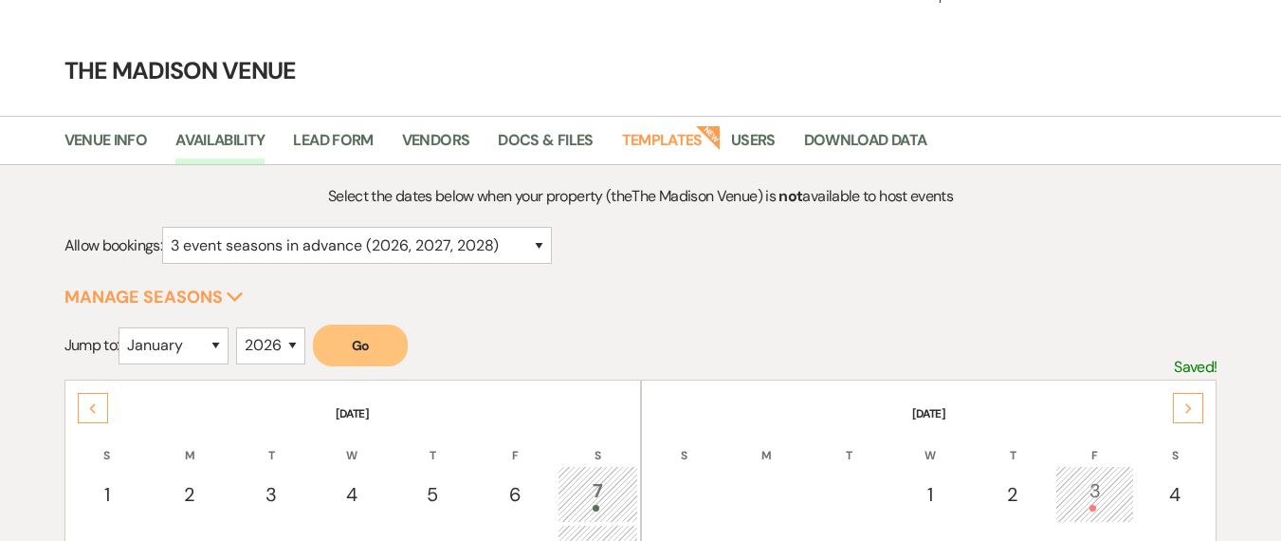
scroll to position [0, 0]
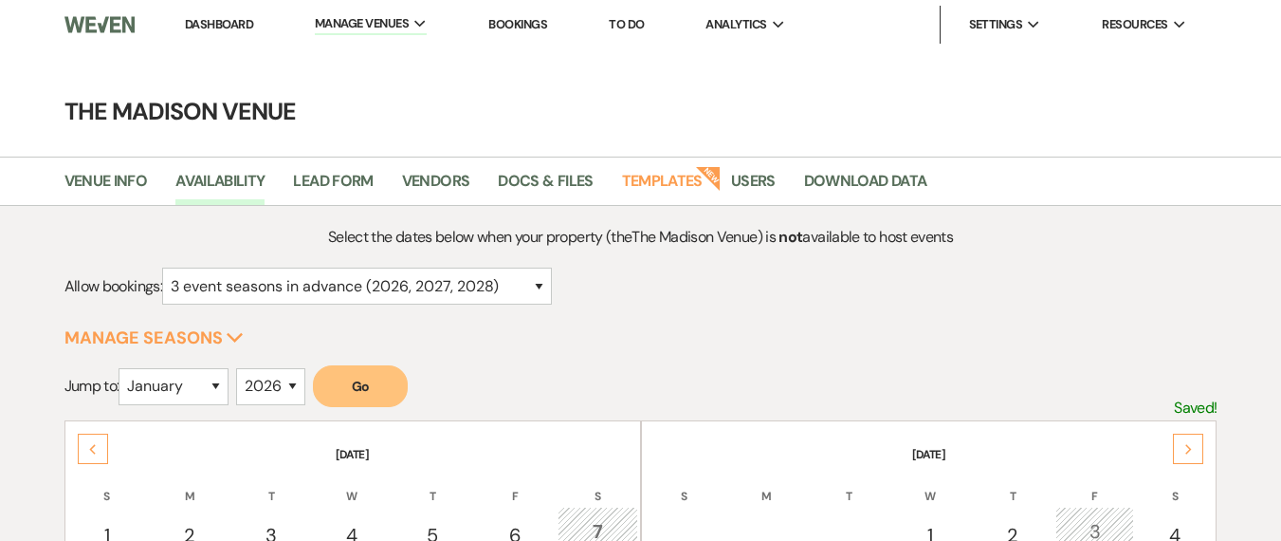
click at [716, 368] on form "Jump to: January February March April May June July August September October No…" at bounding box center [640, 392] width 1153 height 55
click at [702, 369] on form "Jump to: January February March April May June July August September October No…" at bounding box center [640, 392] width 1153 height 55
click at [408, 121] on h4 "The Madison Venue" at bounding box center [640, 111] width 1281 height 33
click at [224, 16] on link "Dashboard" at bounding box center [219, 24] width 68 height 16
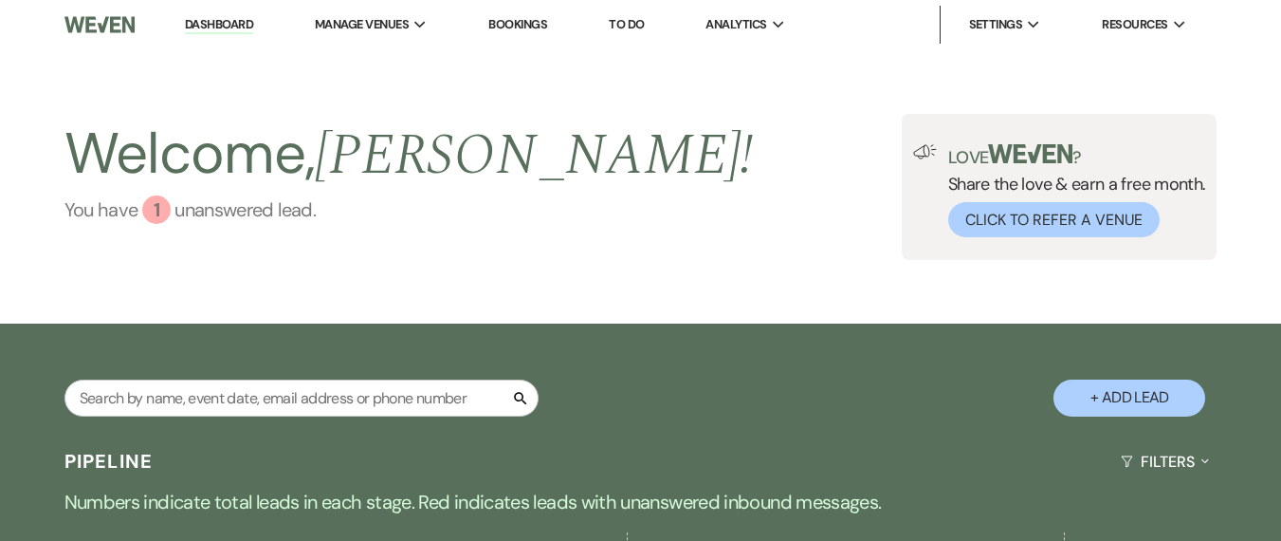
click at [300, 212] on link "You have 1 unanswered lead ." at bounding box center [409, 209] width 690 height 28
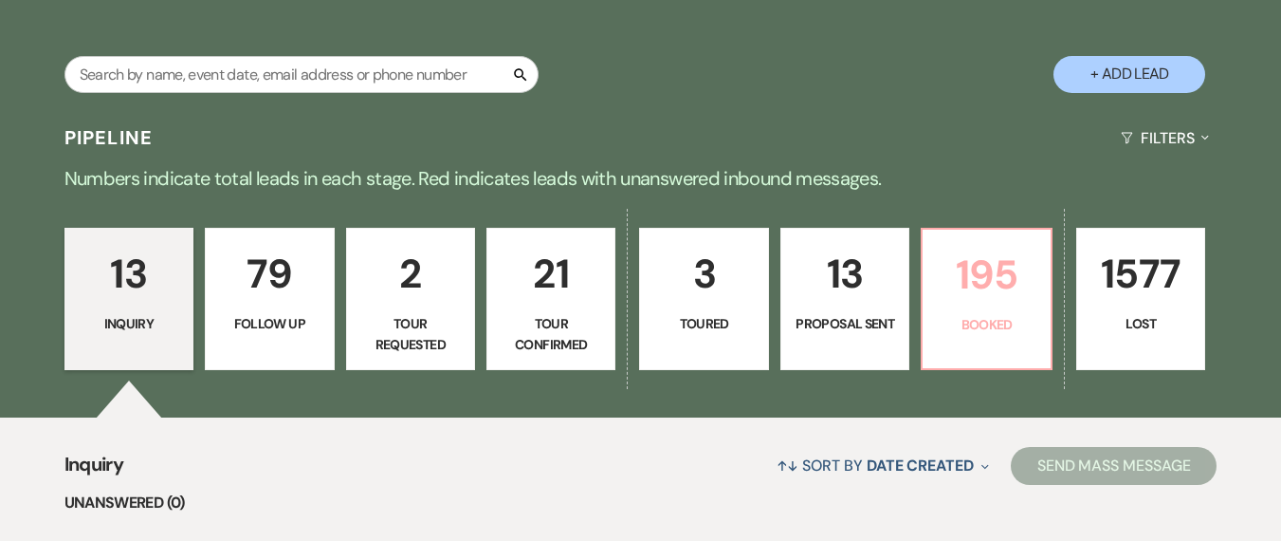
click at [962, 312] on link "195 Booked" at bounding box center [986, 299] width 131 height 142
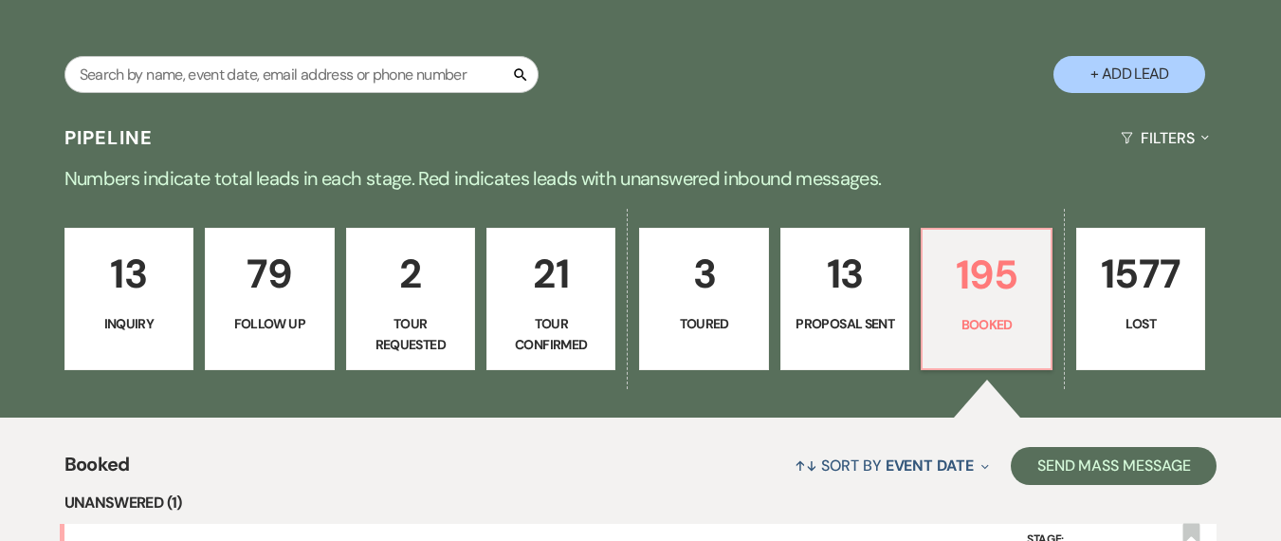
click at [872, 172] on p "Numbers indicate total leads in each stage. Red indicates leads with unanswered…" at bounding box center [640, 178] width 1281 height 30
